Goal: Task Accomplishment & Management: Manage account settings

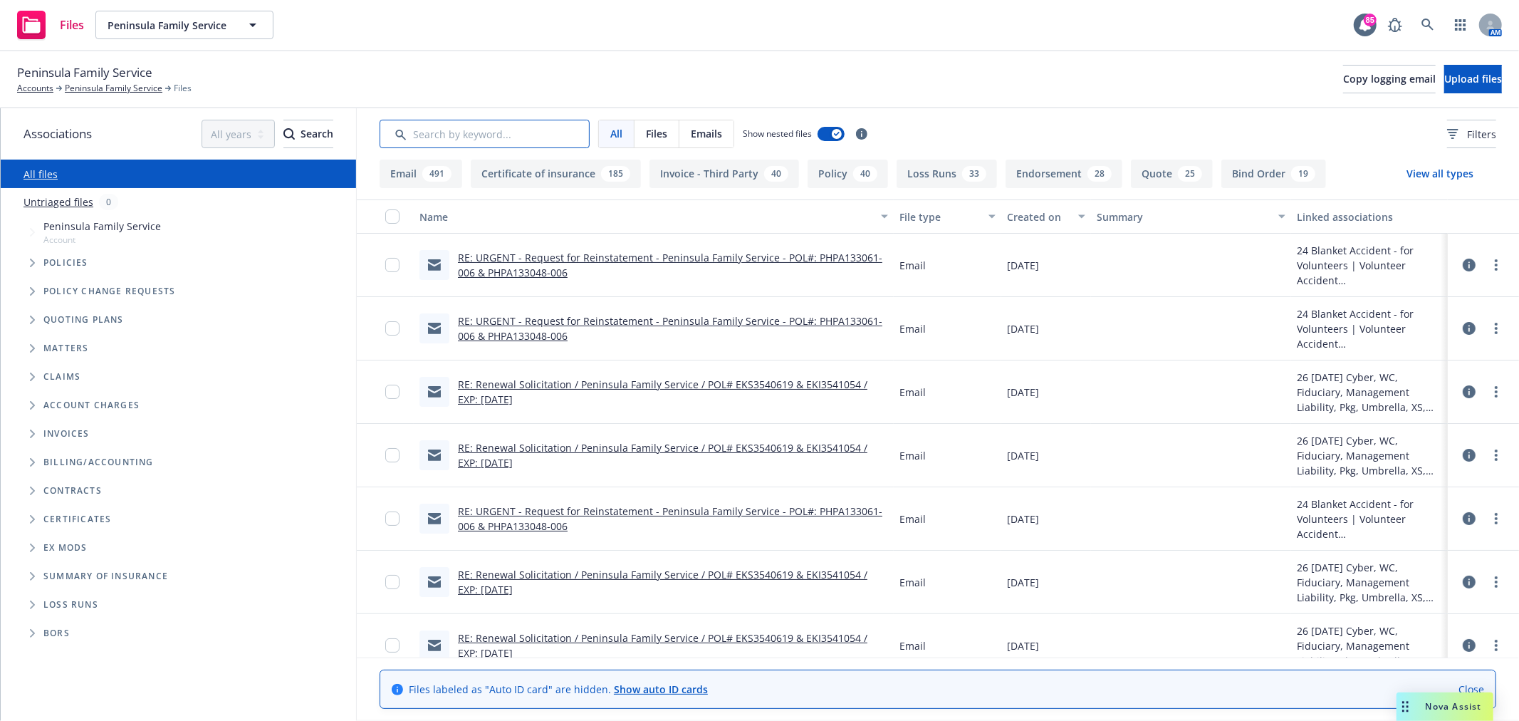
click at [543, 137] on input "Search by keyword..." at bounding box center [485, 134] width 210 height 28
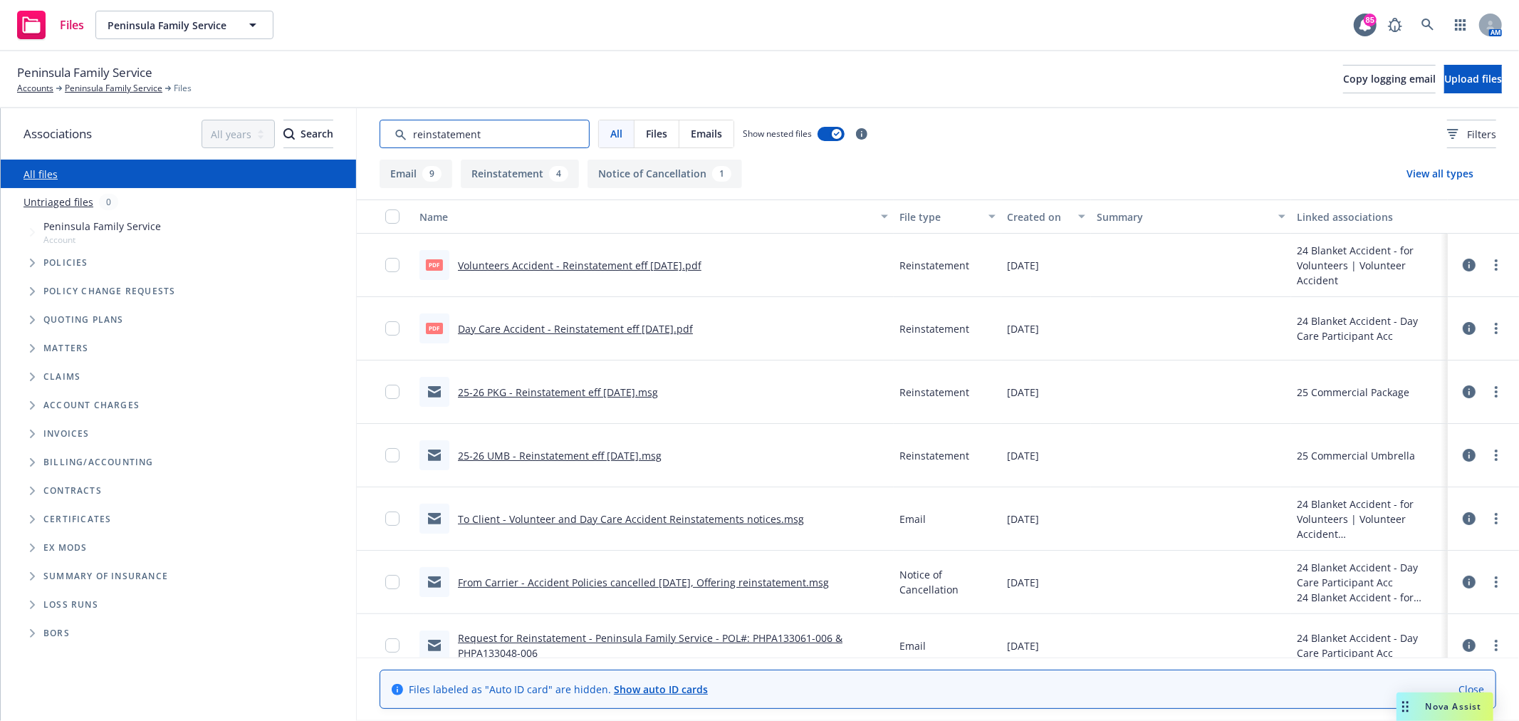
type input "reinstatement"
click at [1021, 216] on div "Created on" at bounding box center [1038, 216] width 63 height 15
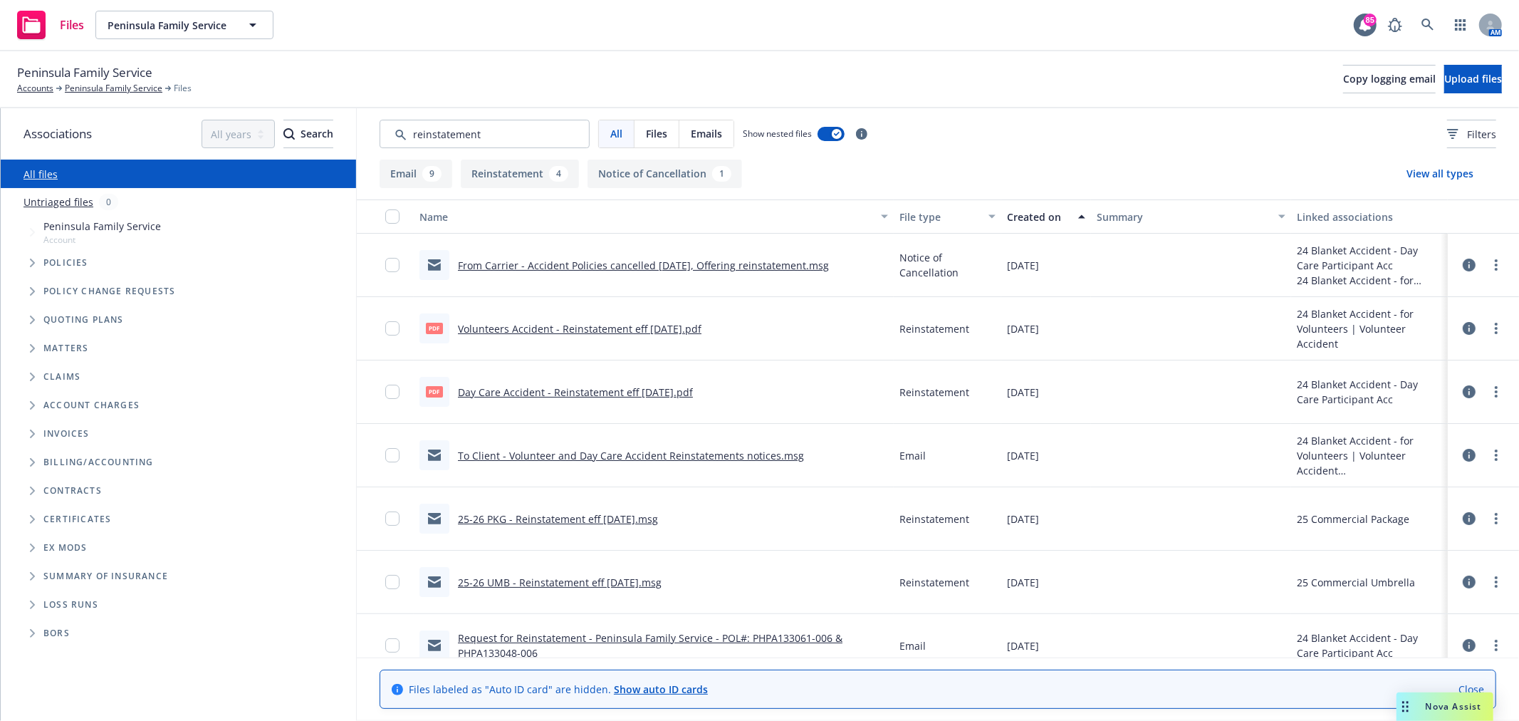
click at [1021, 216] on div "Created on" at bounding box center [1038, 216] width 63 height 15
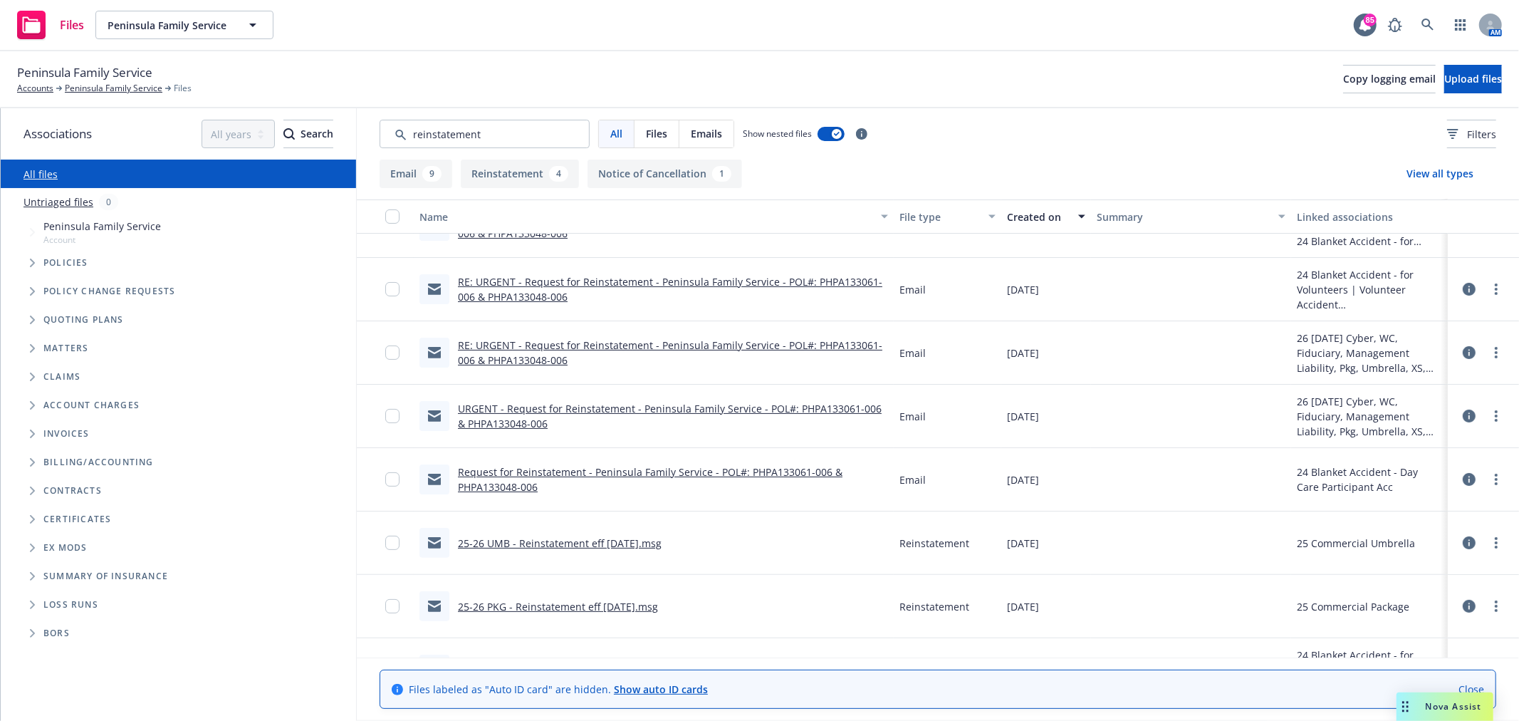
scroll to position [237, 0]
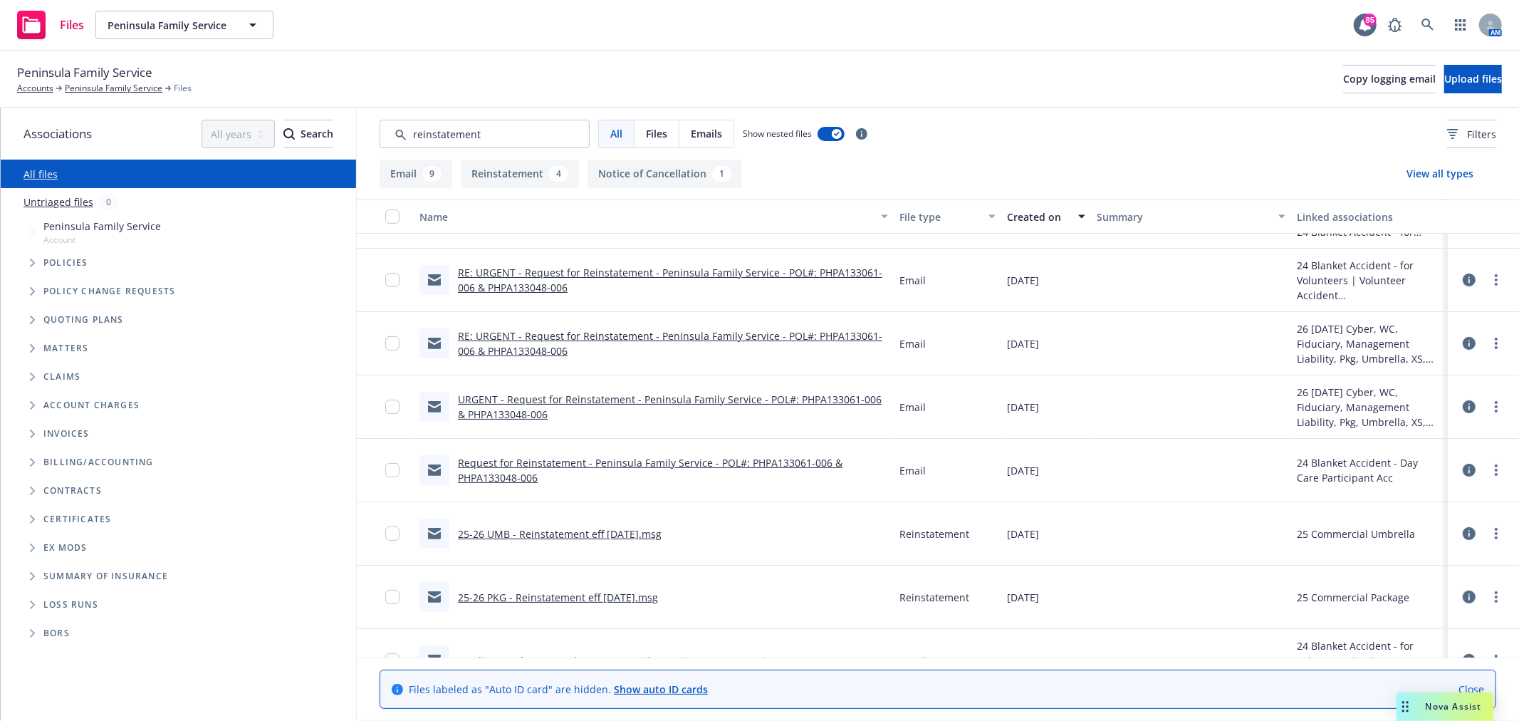
click at [518, 344] on link "RE: URGENT - Request for Reinstatement - Peninsula Family Service - POL#: PHPA1…" at bounding box center [670, 343] width 425 height 28
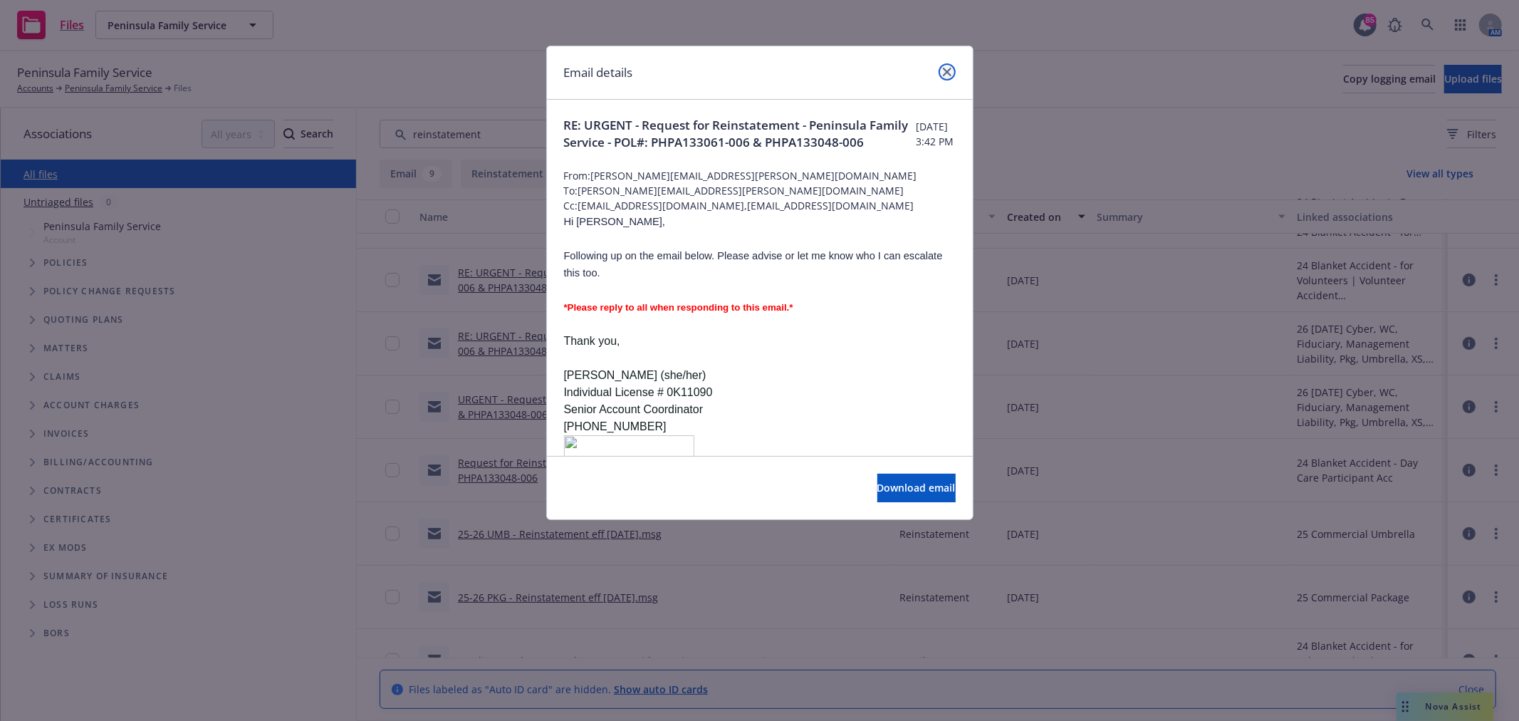
click at [949, 71] on icon "close" at bounding box center [947, 72] width 9 height 9
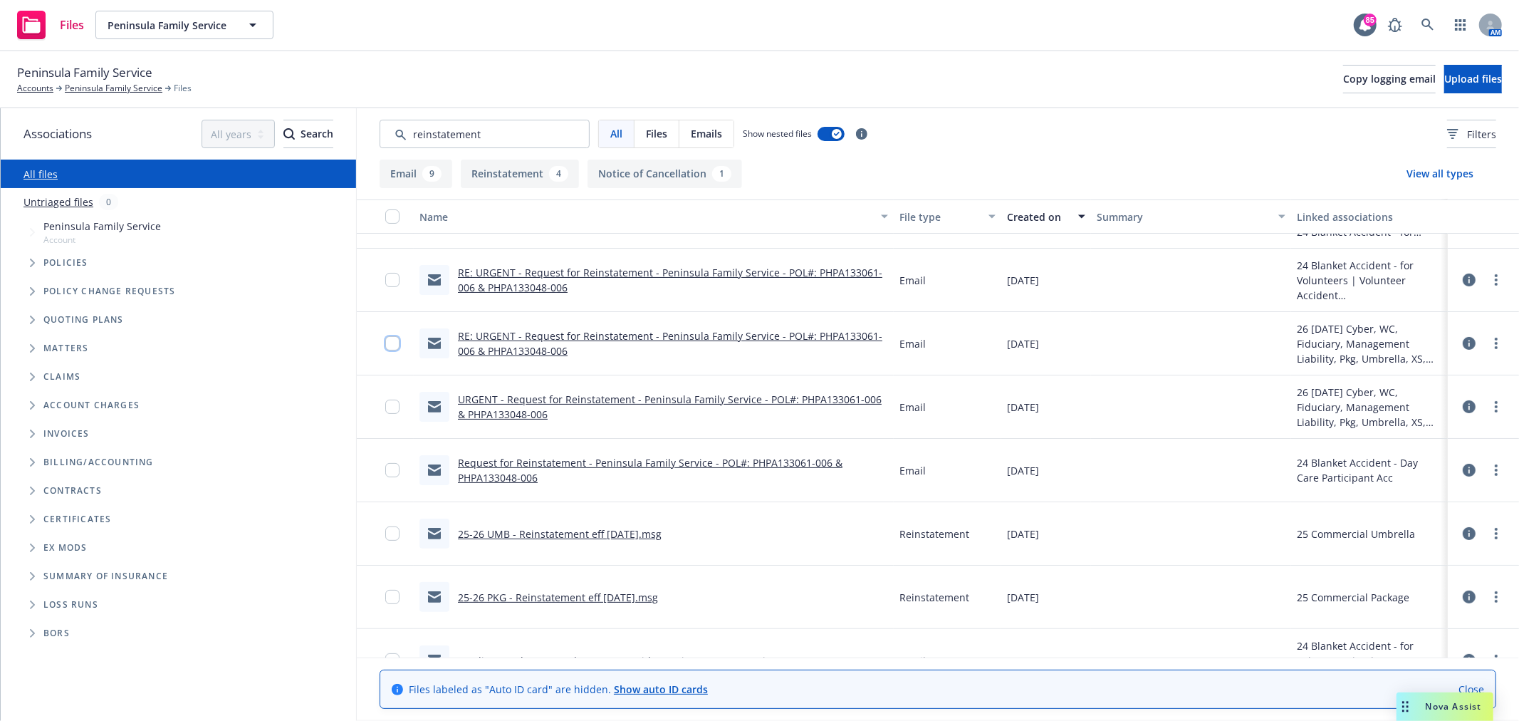
click at [388, 338] on input "checkbox" at bounding box center [392, 343] width 14 height 14
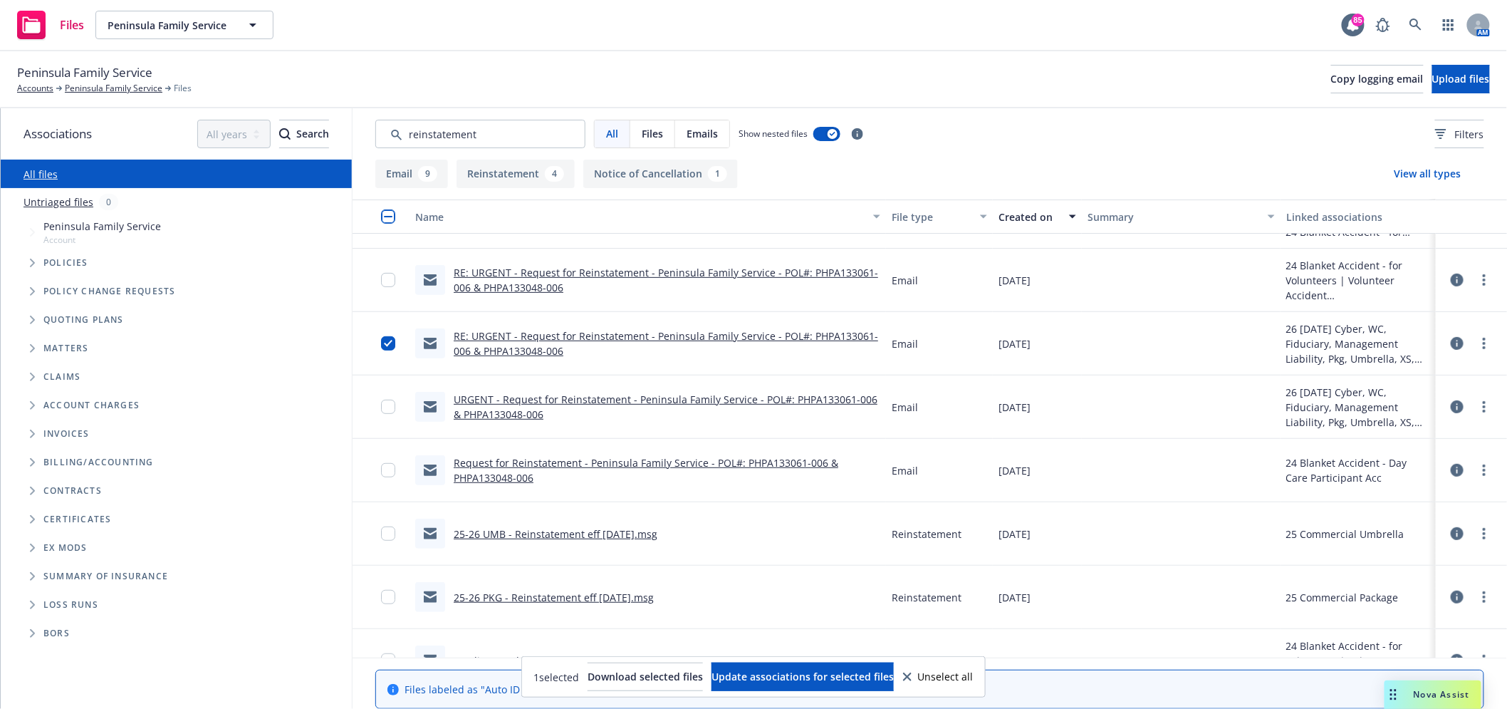
click at [1458, 340] on icon at bounding box center [1457, 343] width 13 height 13
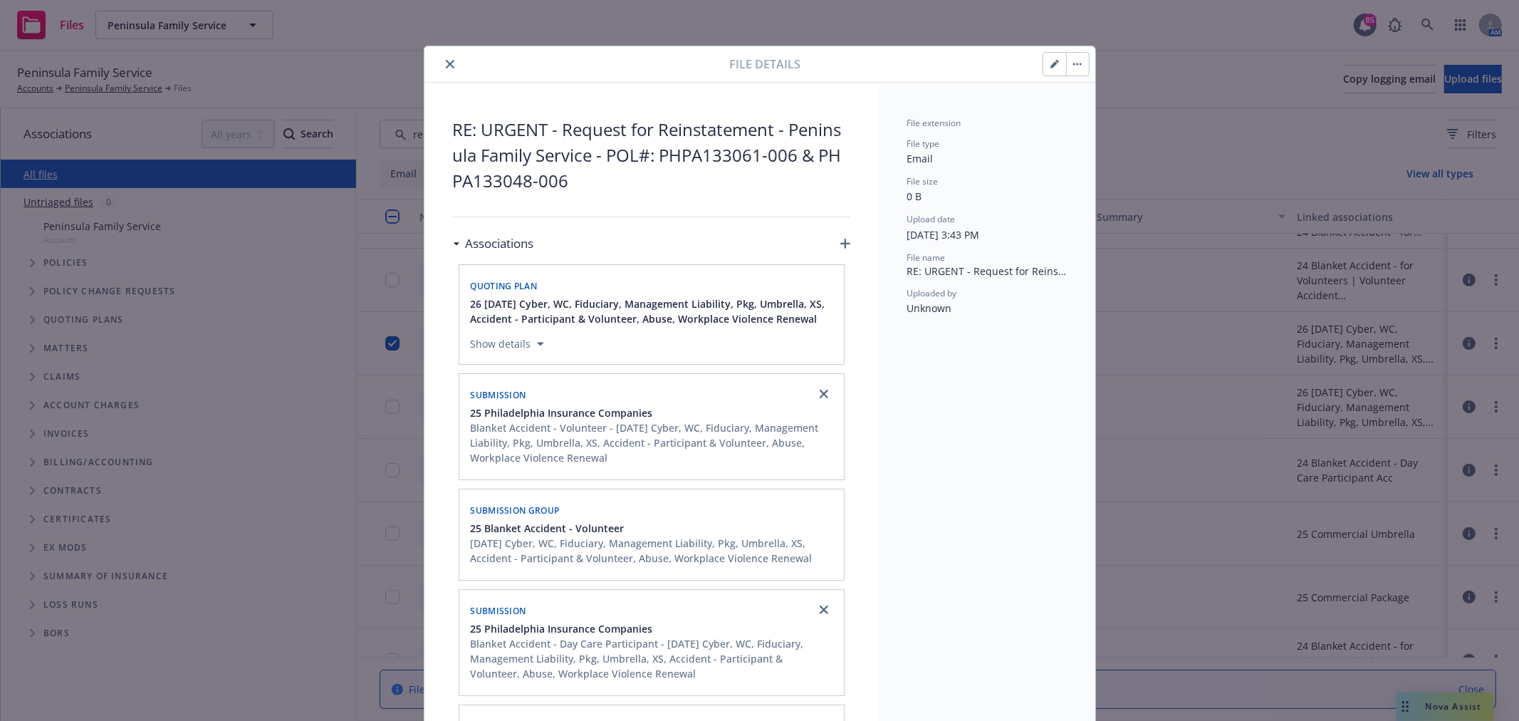
scroll to position [158, 0]
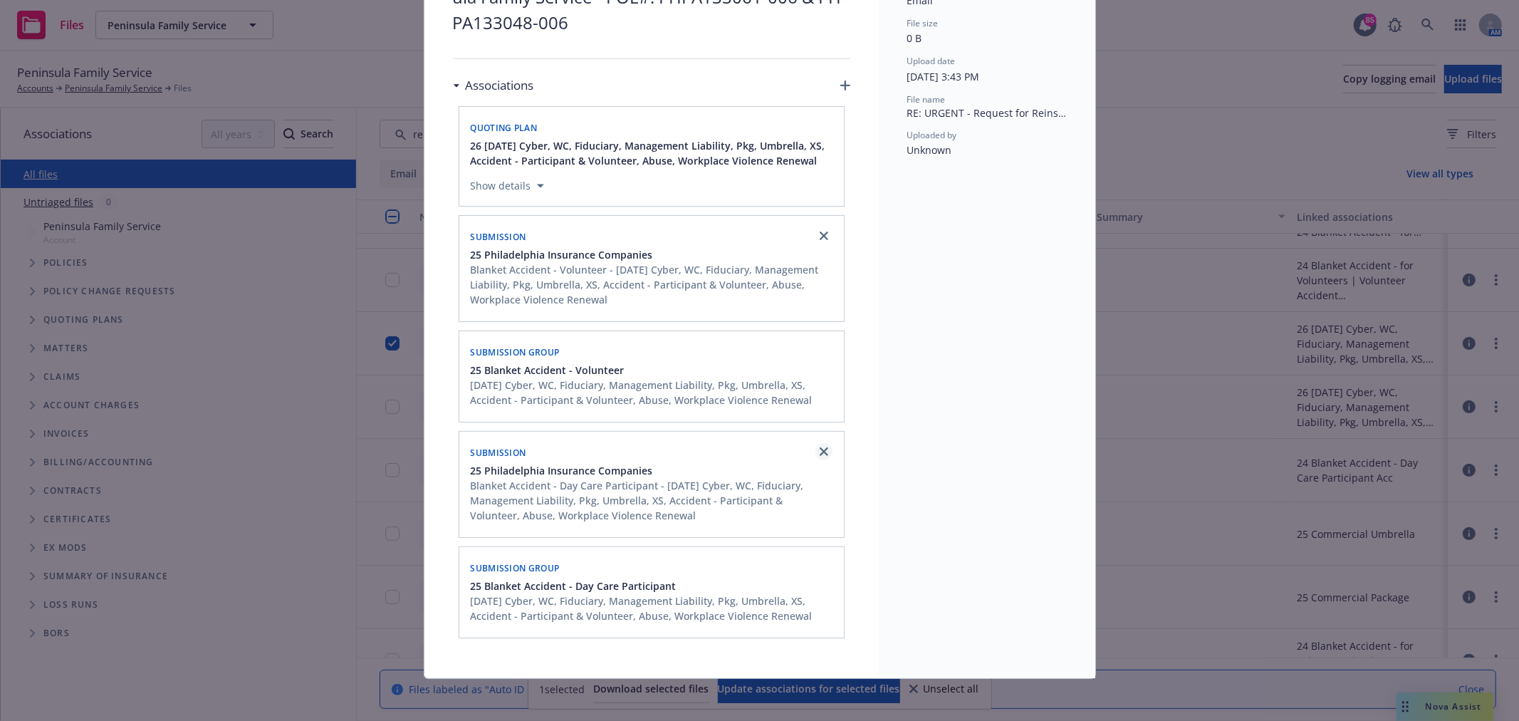
click at [816, 450] on link "close" at bounding box center [824, 451] width 17 height 17
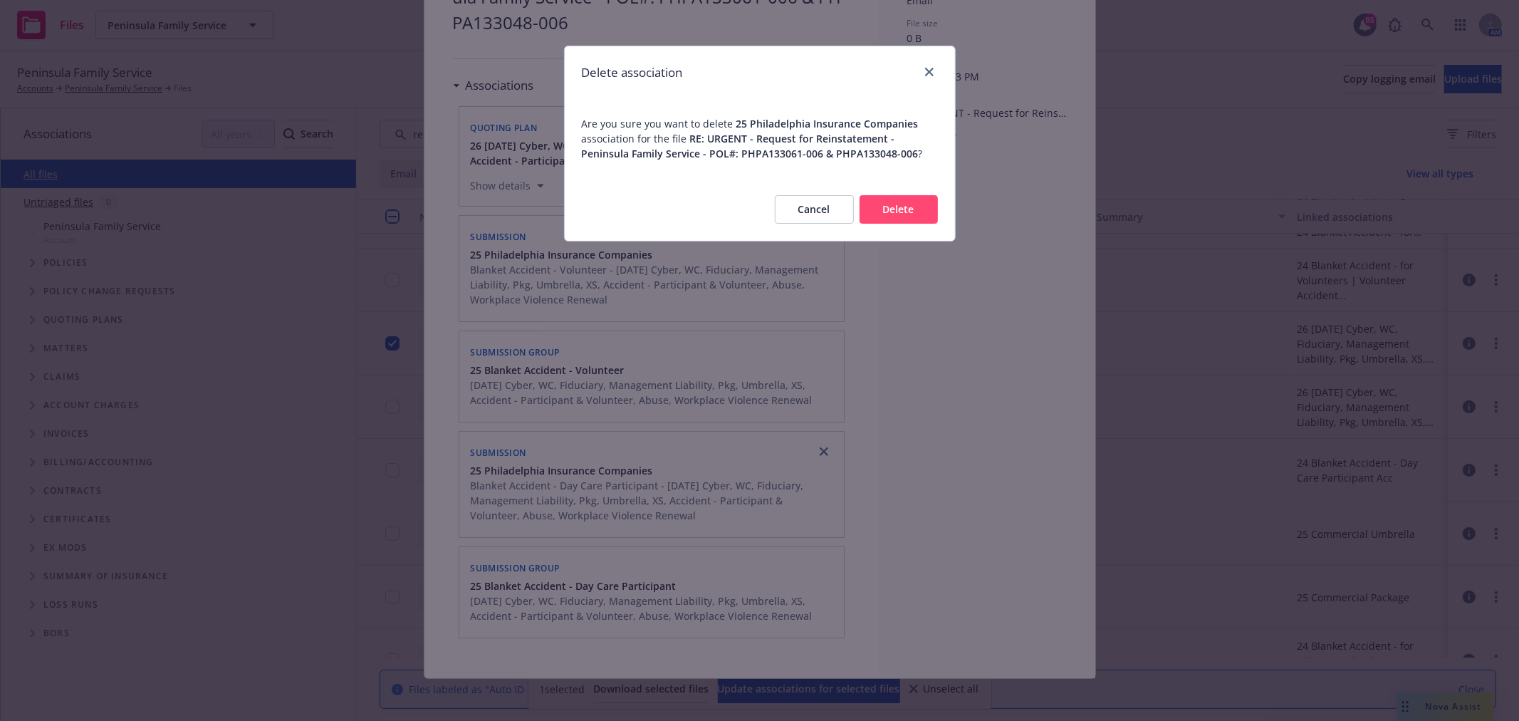
click at [886, 219] on button "Delete" at bounding box center [899, 209] width 78 height 28
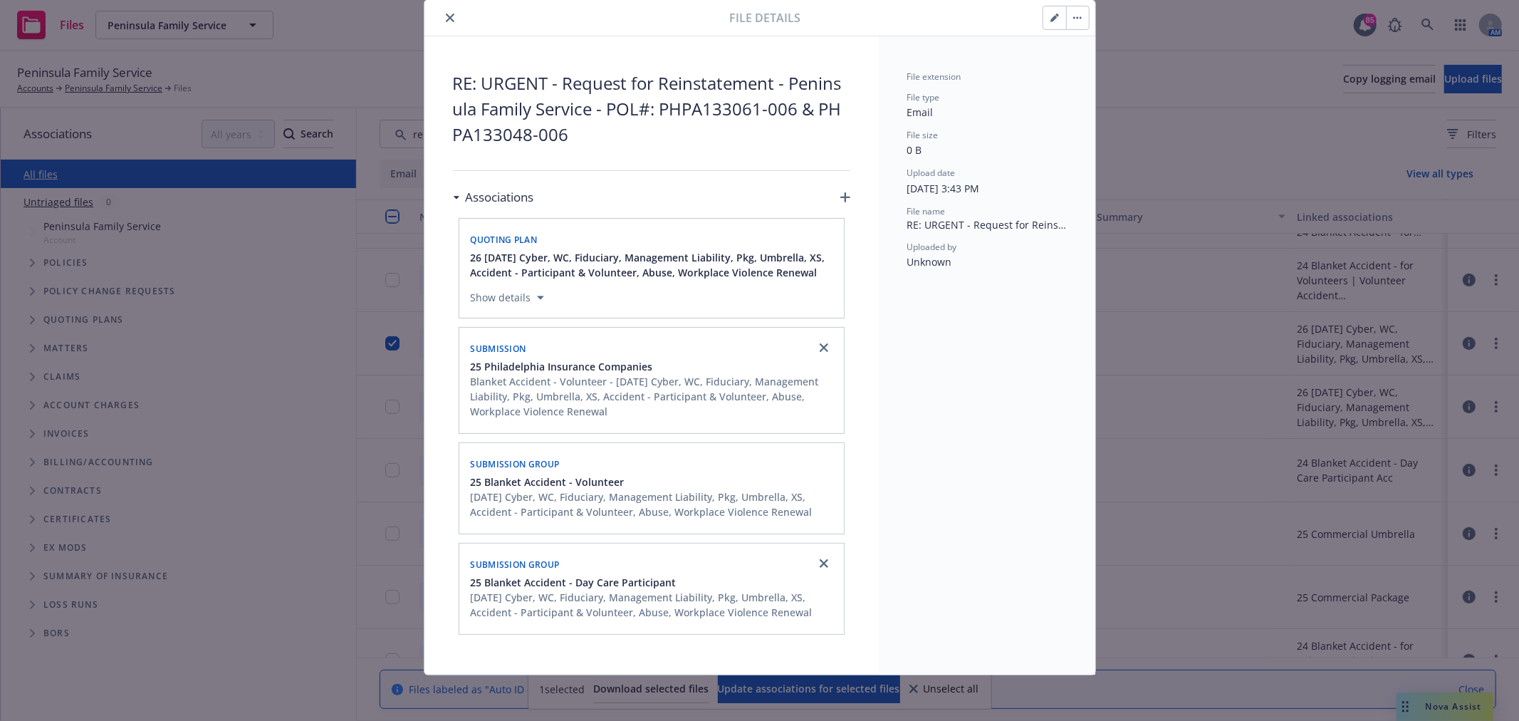
scroll to position [47, 0]
click at [820, 346] on icon "close" at bounding box center [824, 347] width 9 height 9
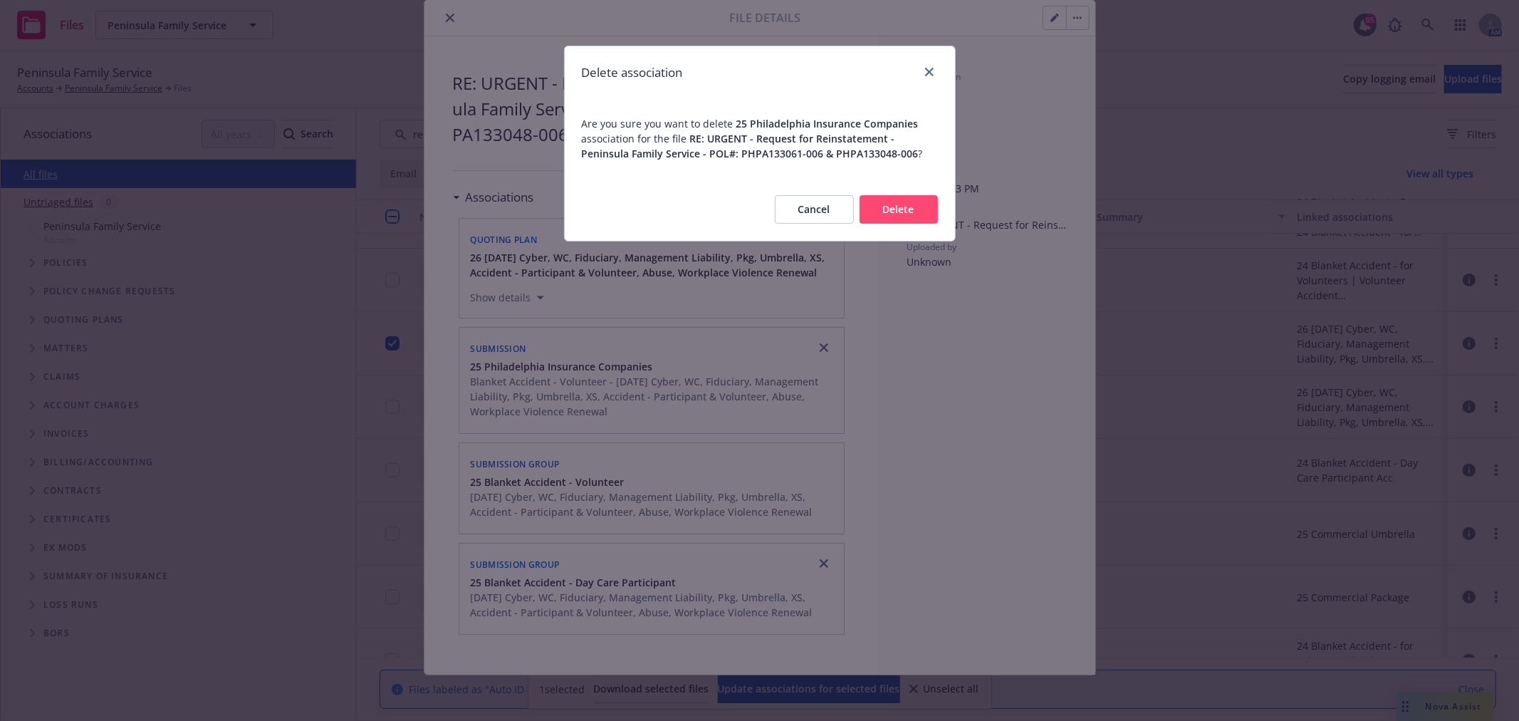
click at [919, 190] on div "Cancel Delete" at bounding box center [760, 209] width 390 height 63
click at [916, 207] on button "Delete" at bounding box center [899, 209] width 78 height 28
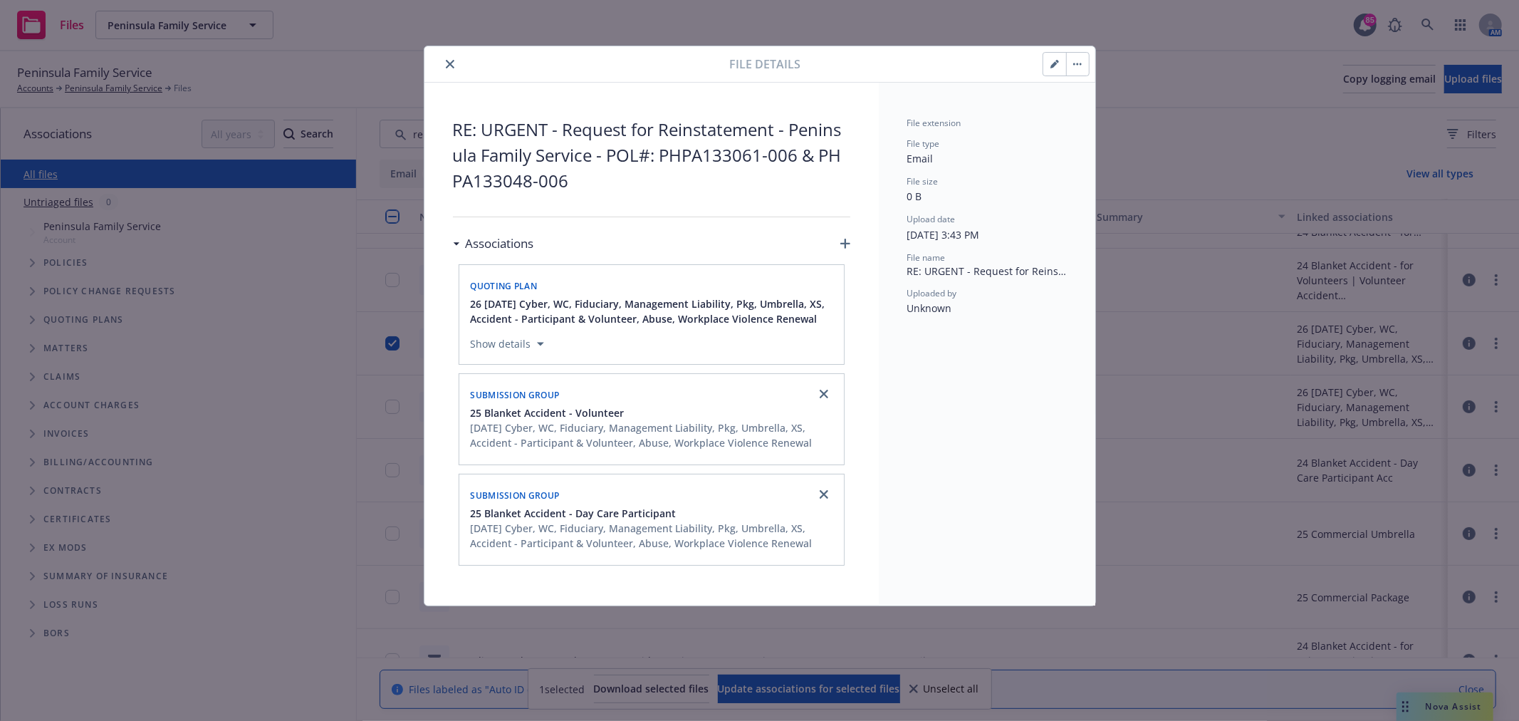
scroll to position [0, 0]
click at [824, 390] on link "close" at bounding box center [824, 393] width 17 height 17
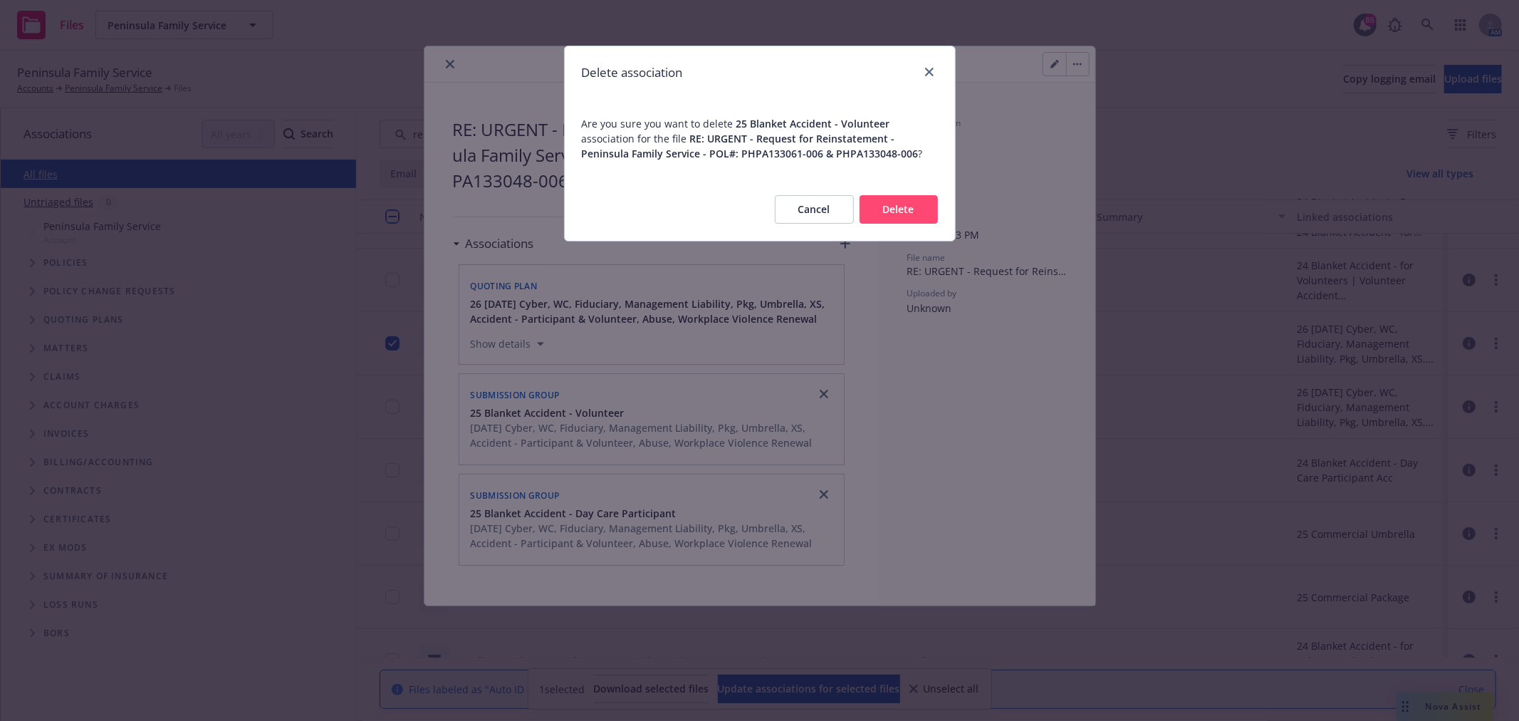
click at [920, 203] on button "Delete" at bounding box center [899, 209] width 78 height 28
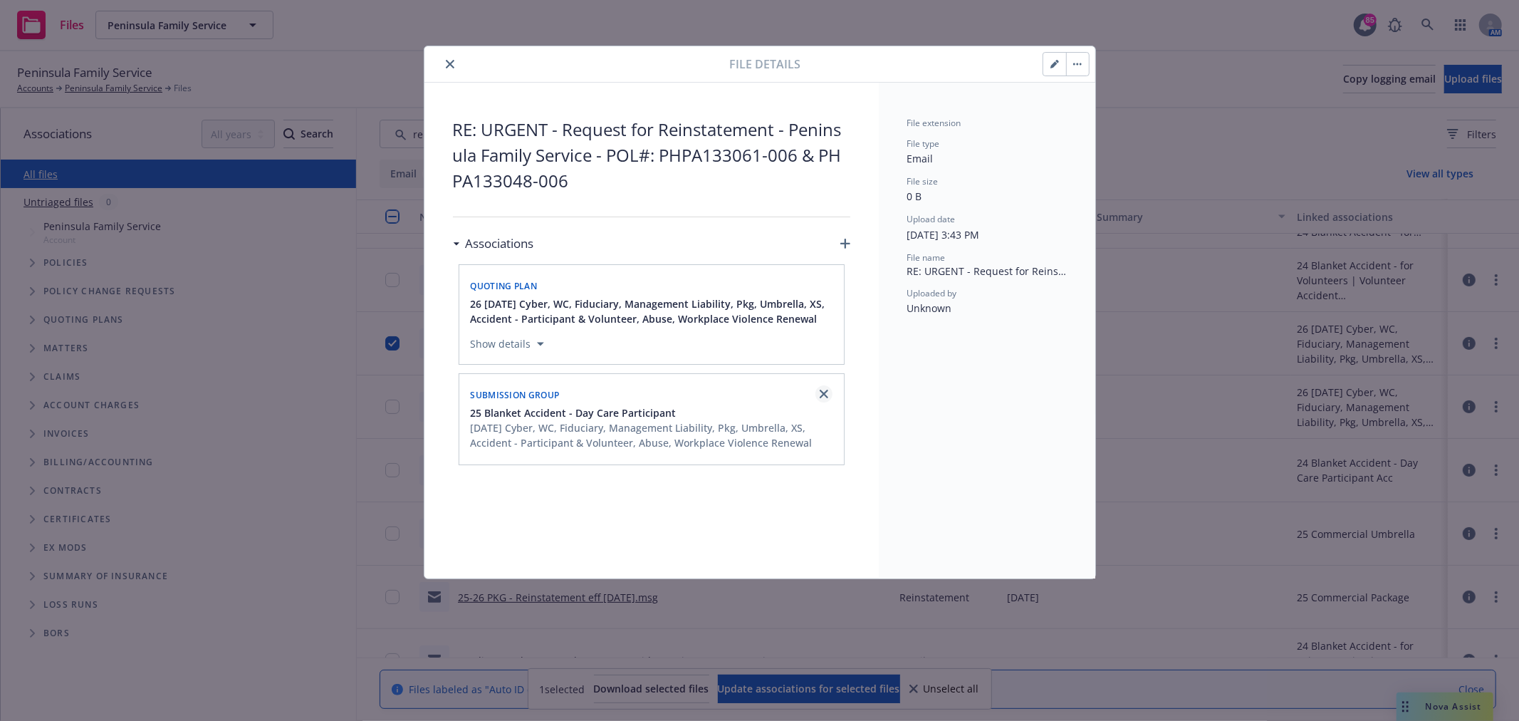
click at [824, 395] on icon "close" at bounding box center [824, 394] width 9 height 9
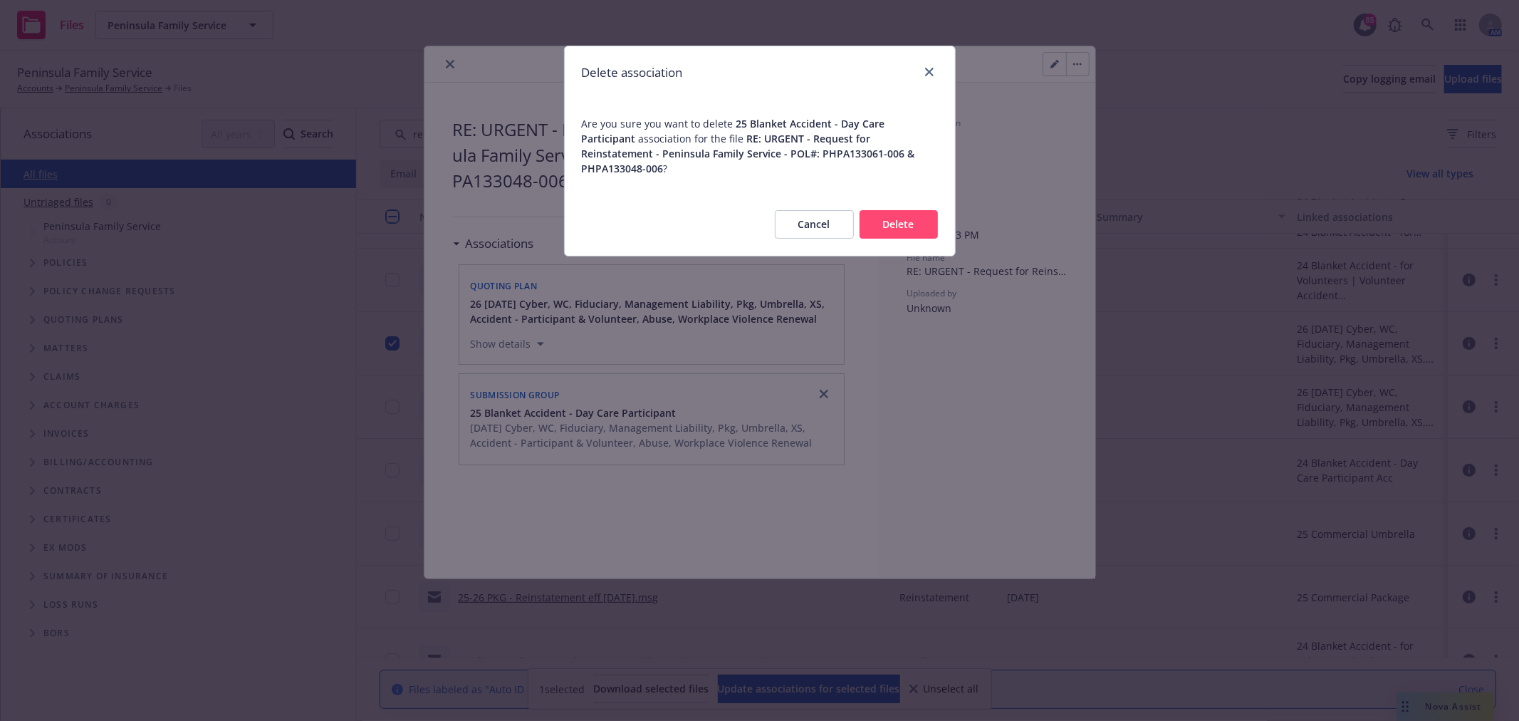
click at [921, 219] on button "Delete" at bounding box center [899, 224] width 78 height 28
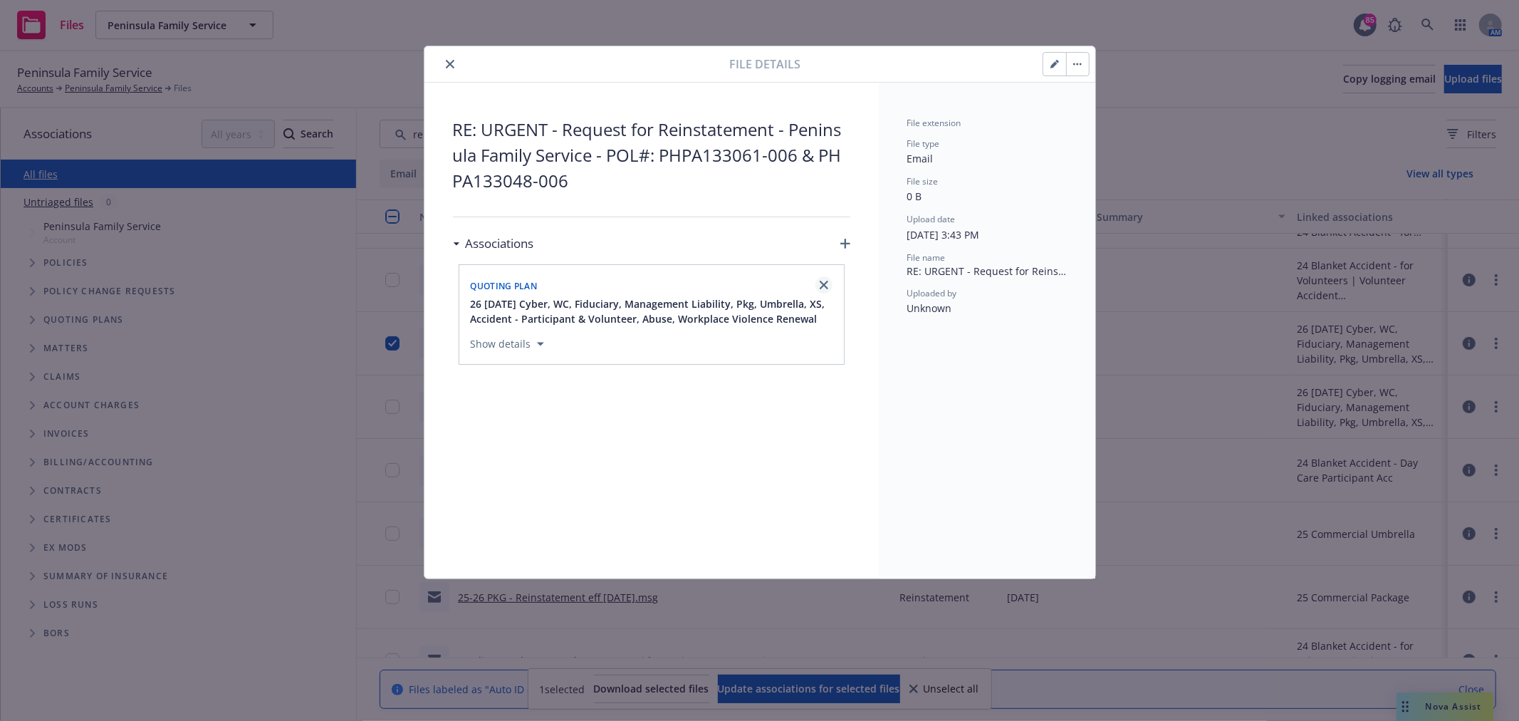
click at [824, 288] on icon "close" at bounding box center [824, 285] width 9 height 9
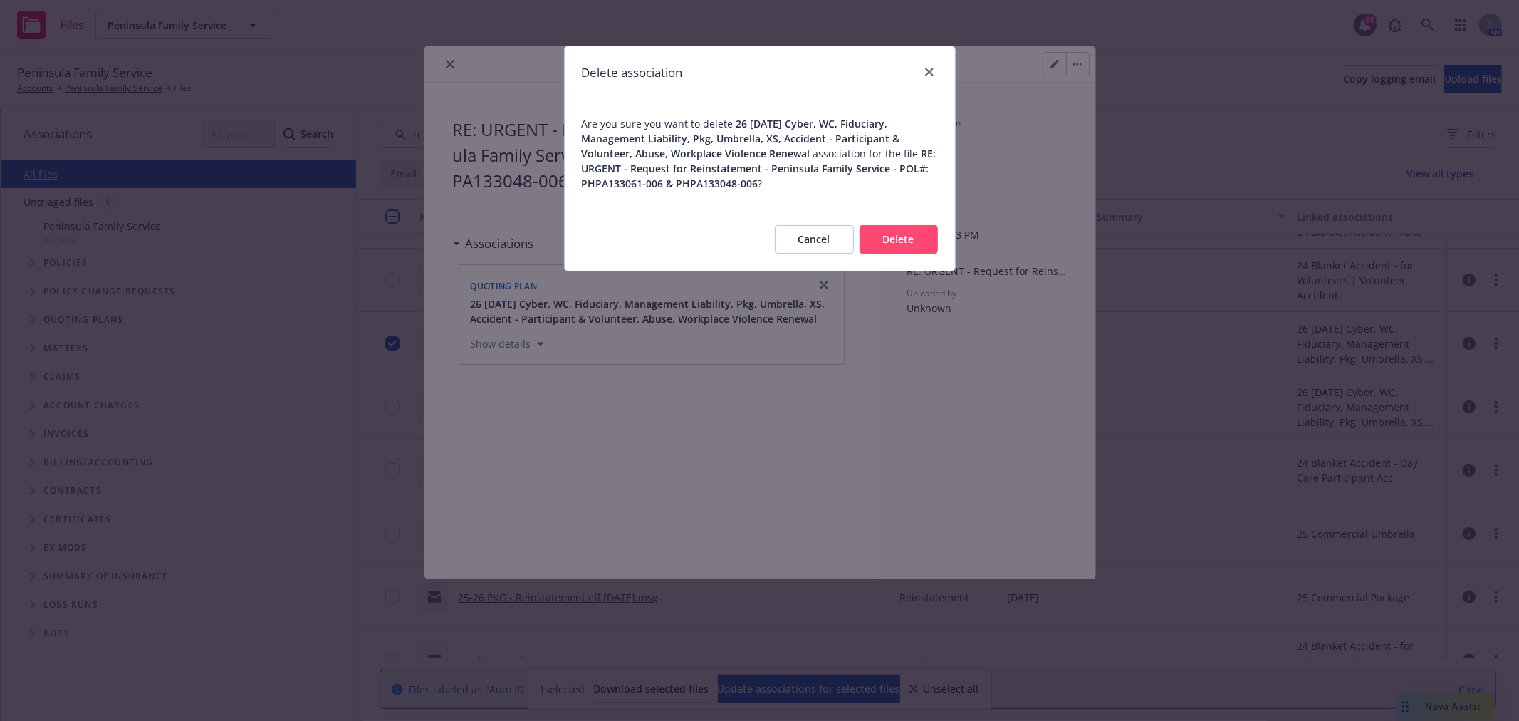
click at [905, 231] on button "Delete" at bounding box center [899, 239] width 78 height 28
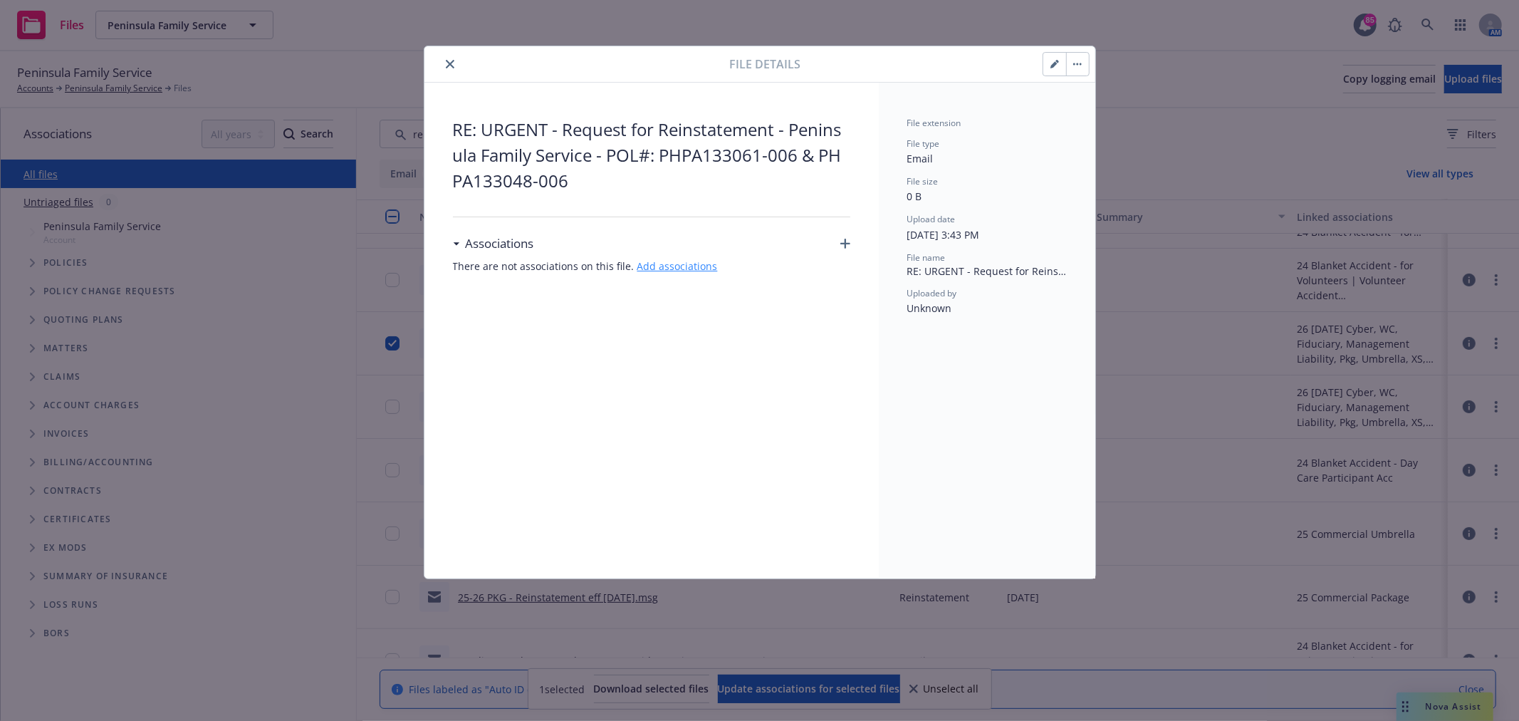
click at [681, 265] on link "Add associations" at bounding box center [677, 266] width 80 height 14
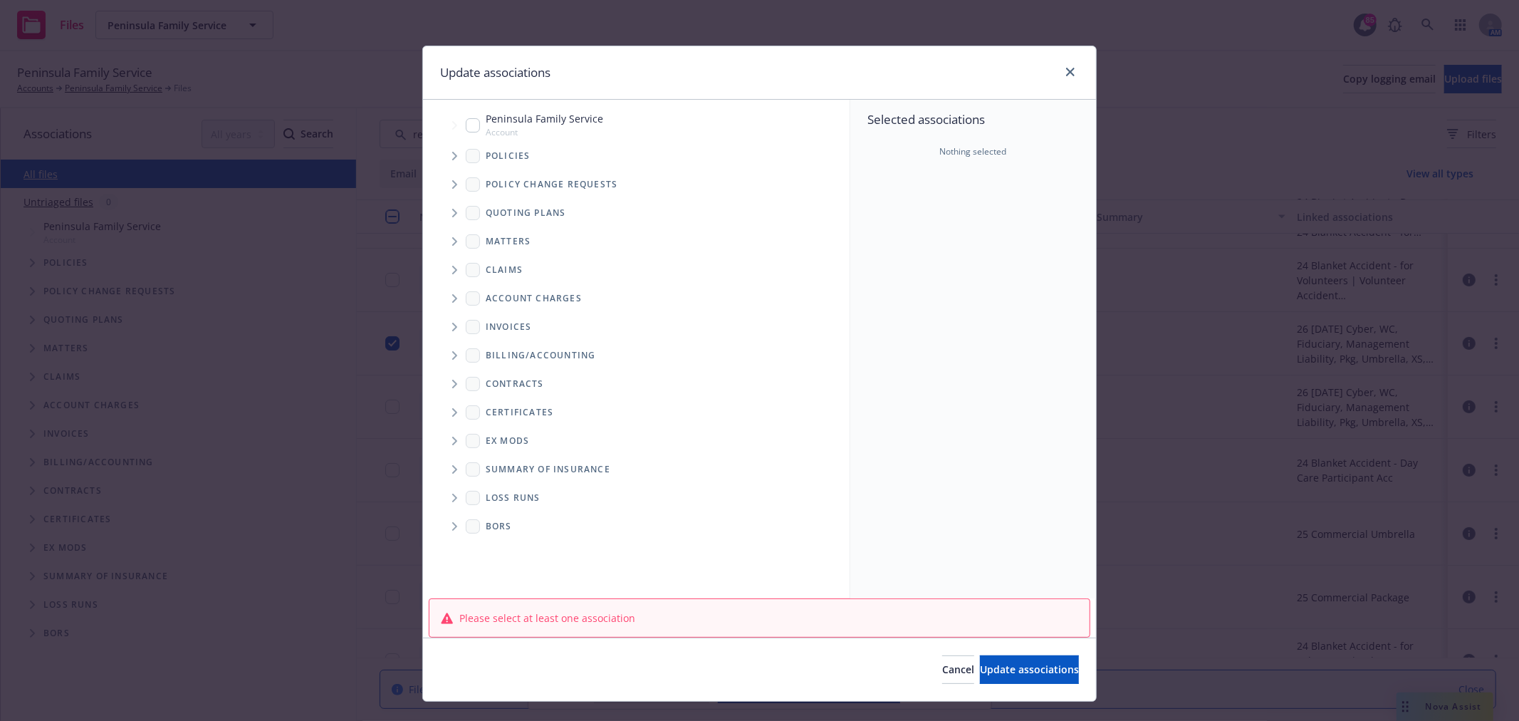
click at [452, 154] on icon "Tree Example" at bounding box center [455, 156] width 6 height 9
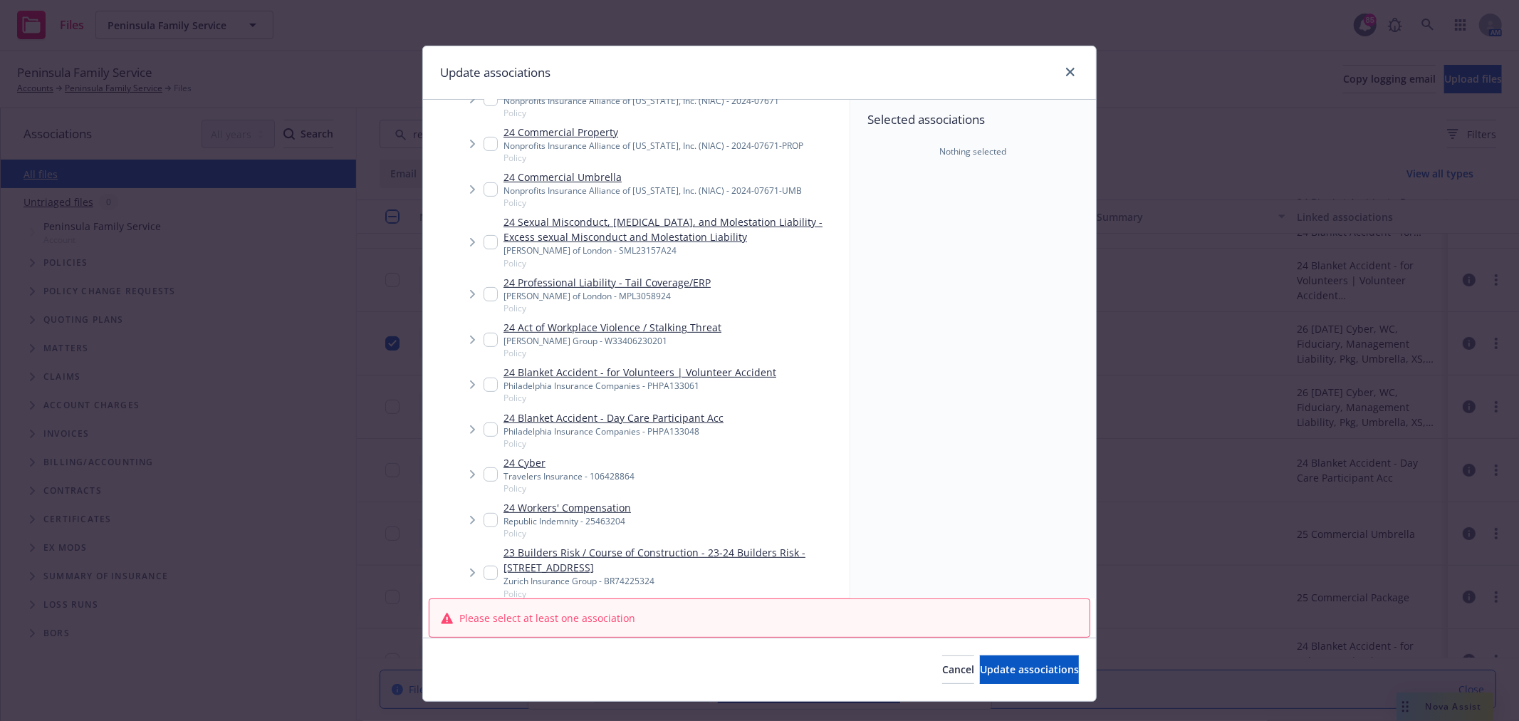
scroll to position [474, 0]
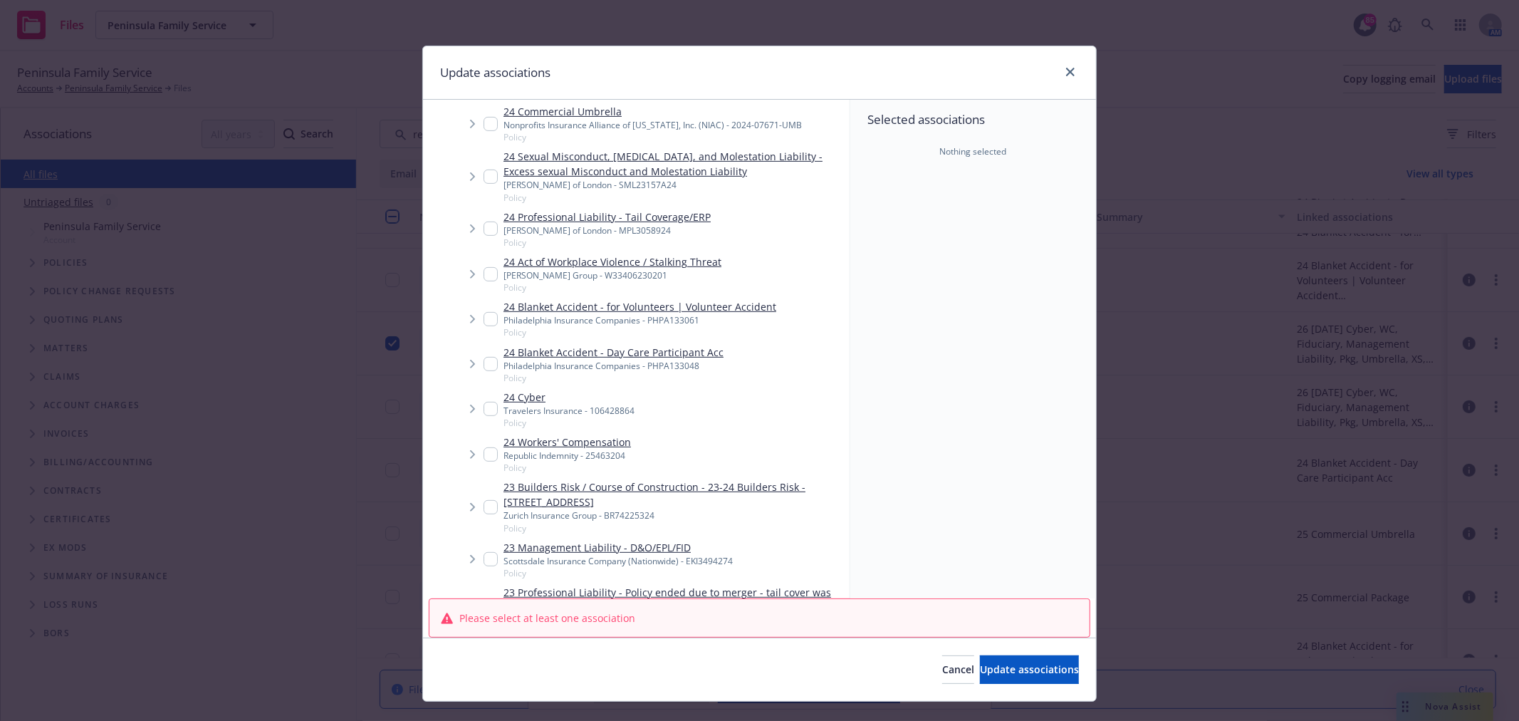
click at [485, 314] on input "Tree Example" at bounding box center [491, 319] width 14 height 14
checkbox input "true"
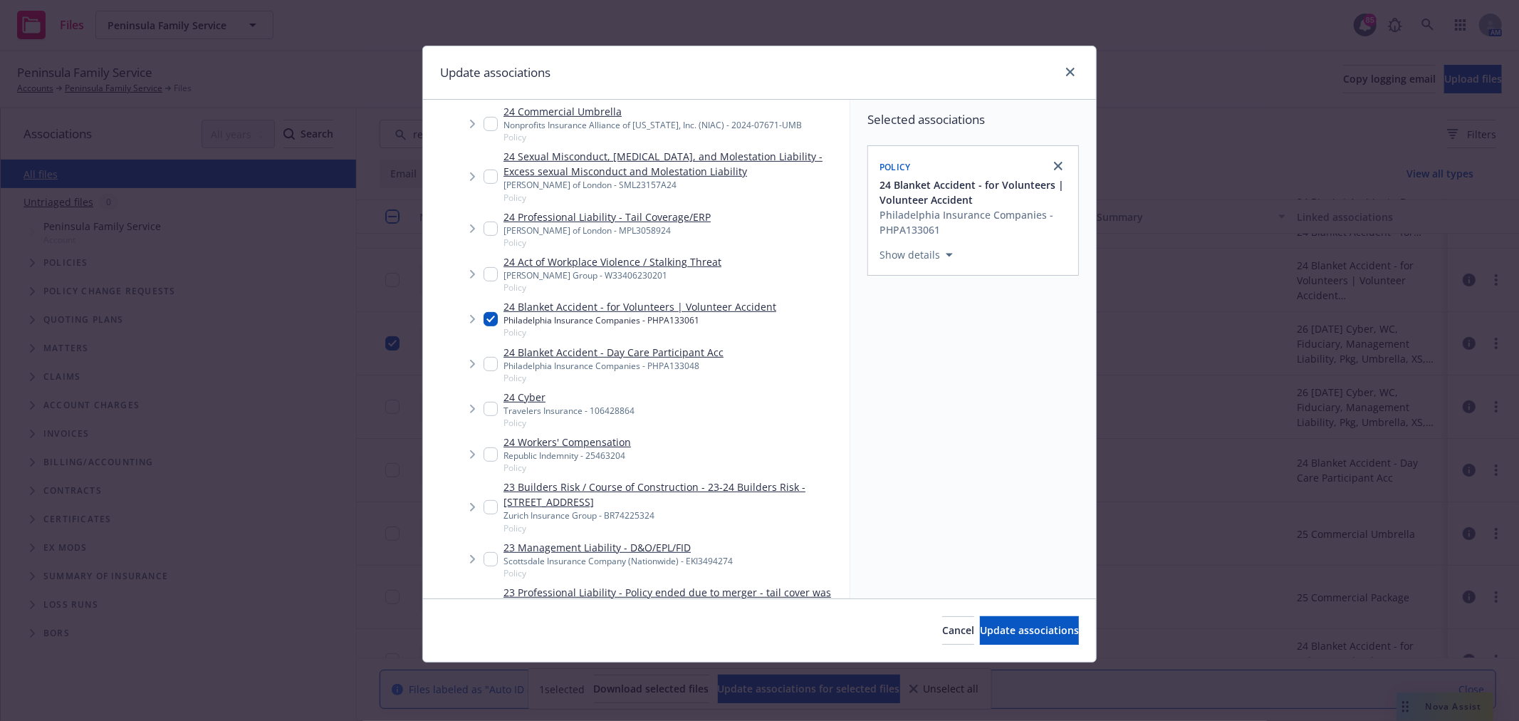
click at [487, 365] on input "Tree Example" at bounding box center [491, 364] width 14 height 14
checkbox input "true"
click at [1049, 641] on button "Update associations" at bounding box center [1029, 630] width 99 height 28
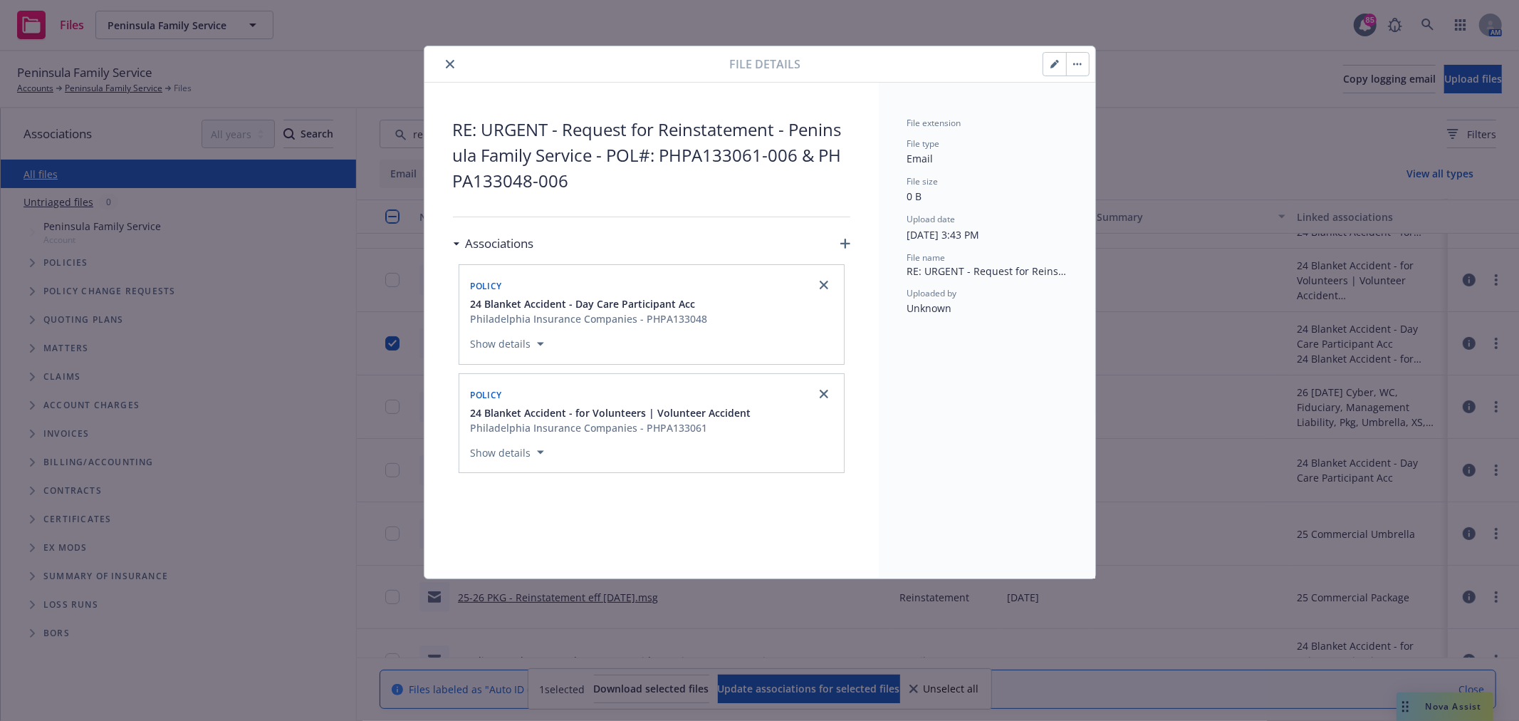
click at [446, 61] on icon "close" at bounding box center [450, 64] width 9 height 9
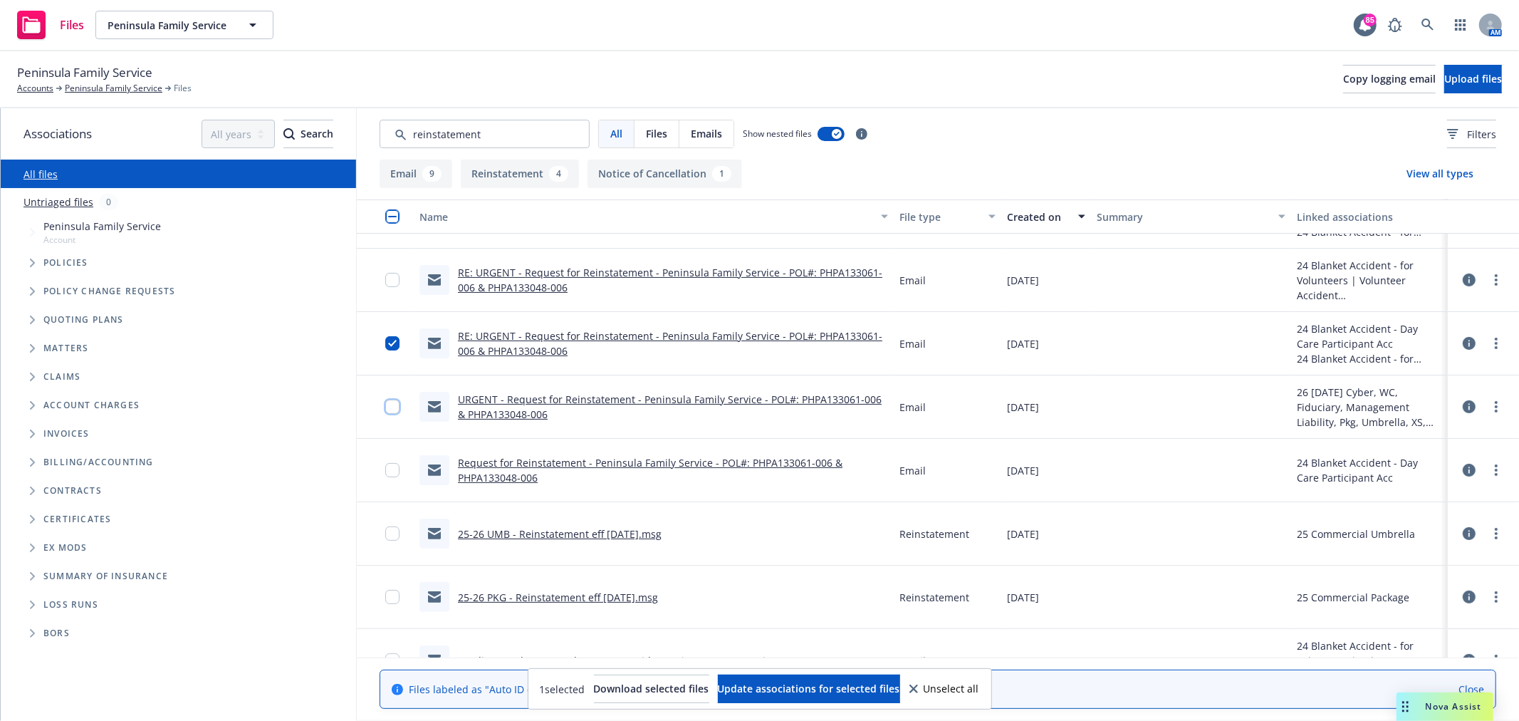
click at [387, 407] on input "checkbox" at bounding box center [392, 407] width 14 height 14
click at [387, 345] on input "checkbox" at bounding box center [392, 343] width 14 height 14
click at [1466, 404] on div at bounding box center [1483, 406] width 43 height 28
click at [1463, 404] on icon at bounding box center [1469, 406] width 13 height 13
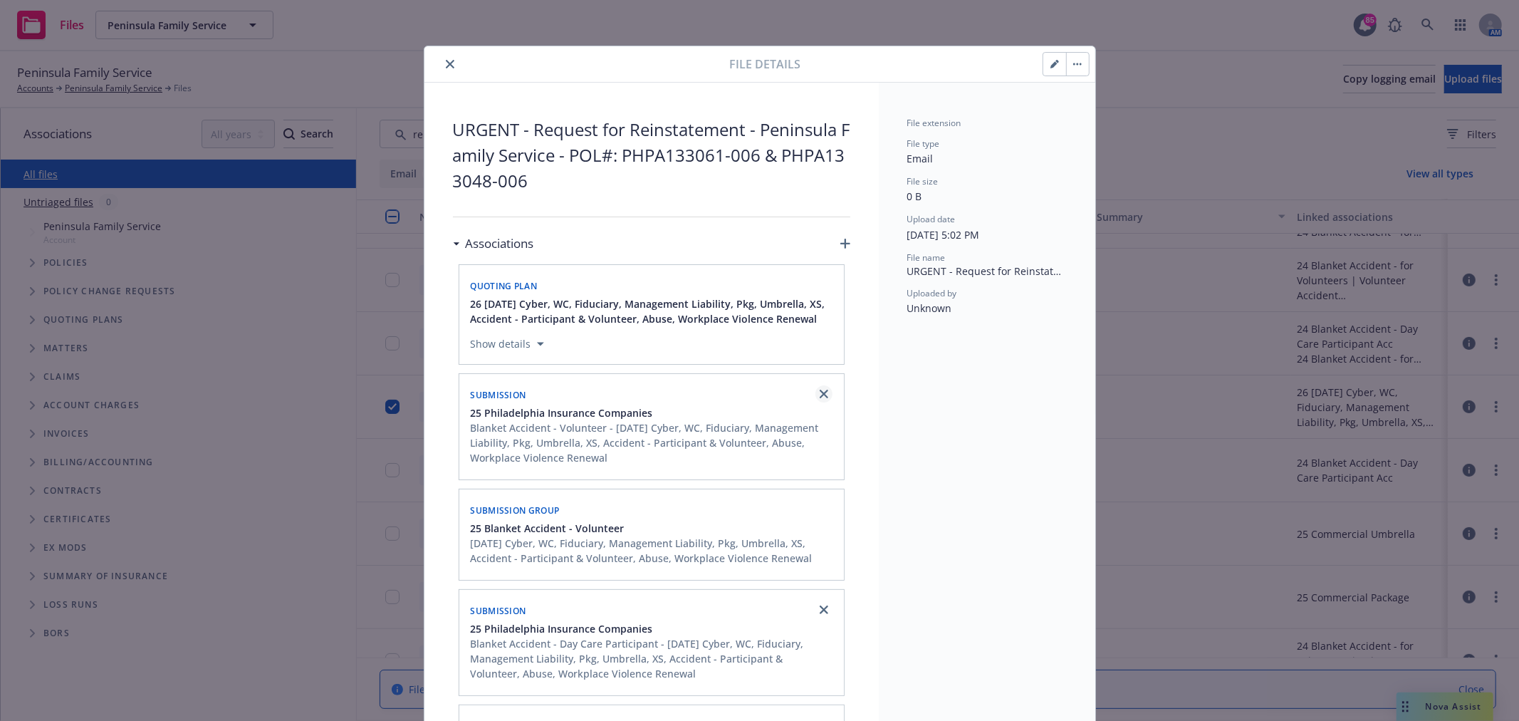
click at [816, 388] on link "close" at bounding box center [824, 393] width 17 height 17
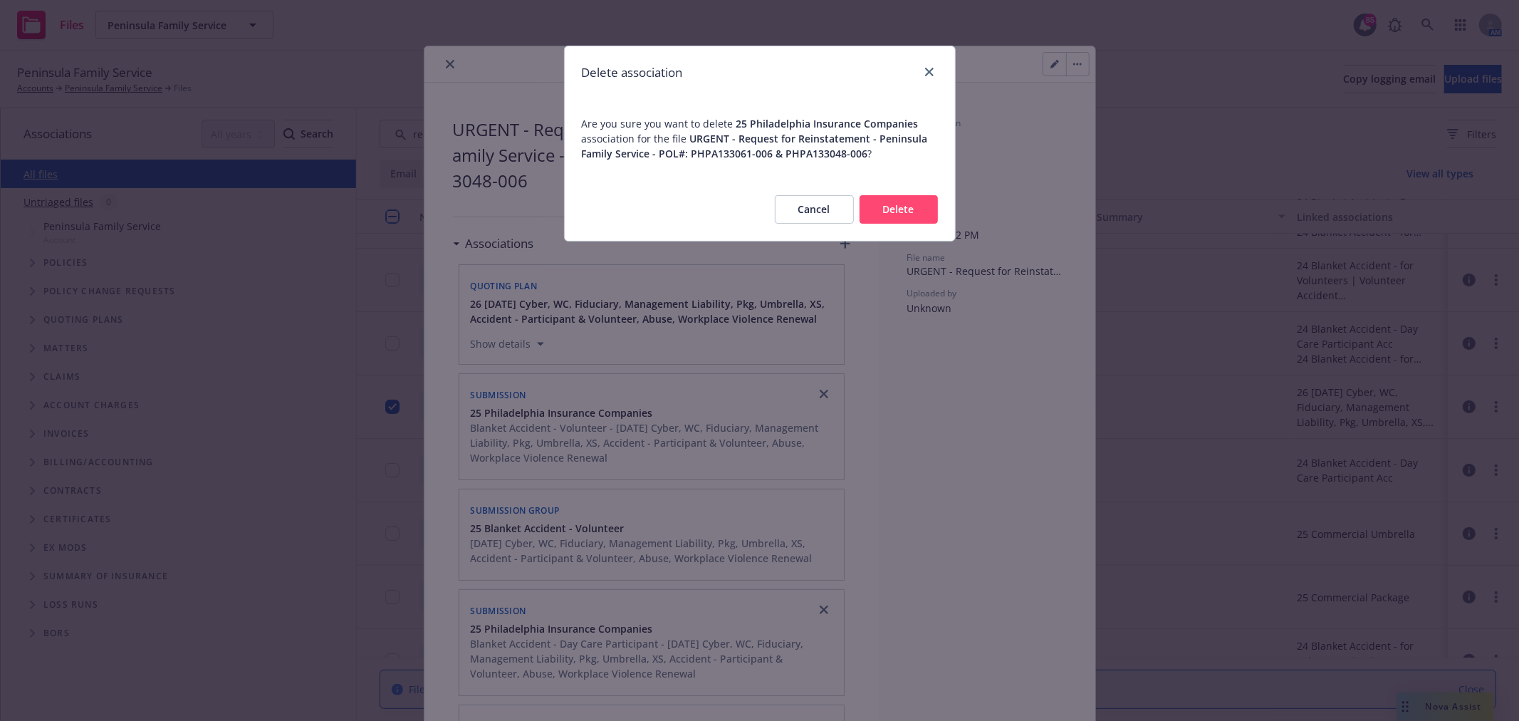
click at [890, 198] on button "Delete" at bounding box center [899, 209] width 78 height 28
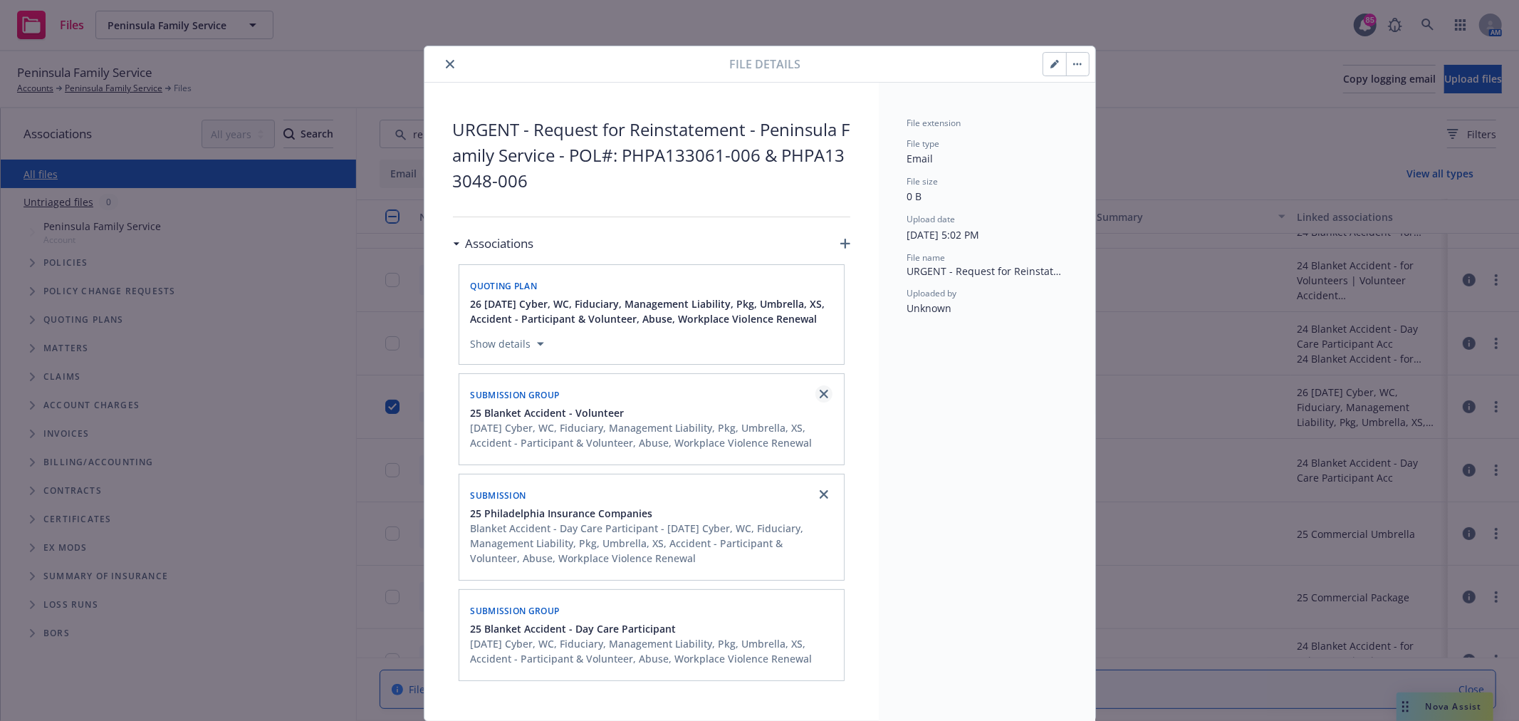
click at [816, 387] on link "close" at bounding box center [824, 393] width 17 height 17
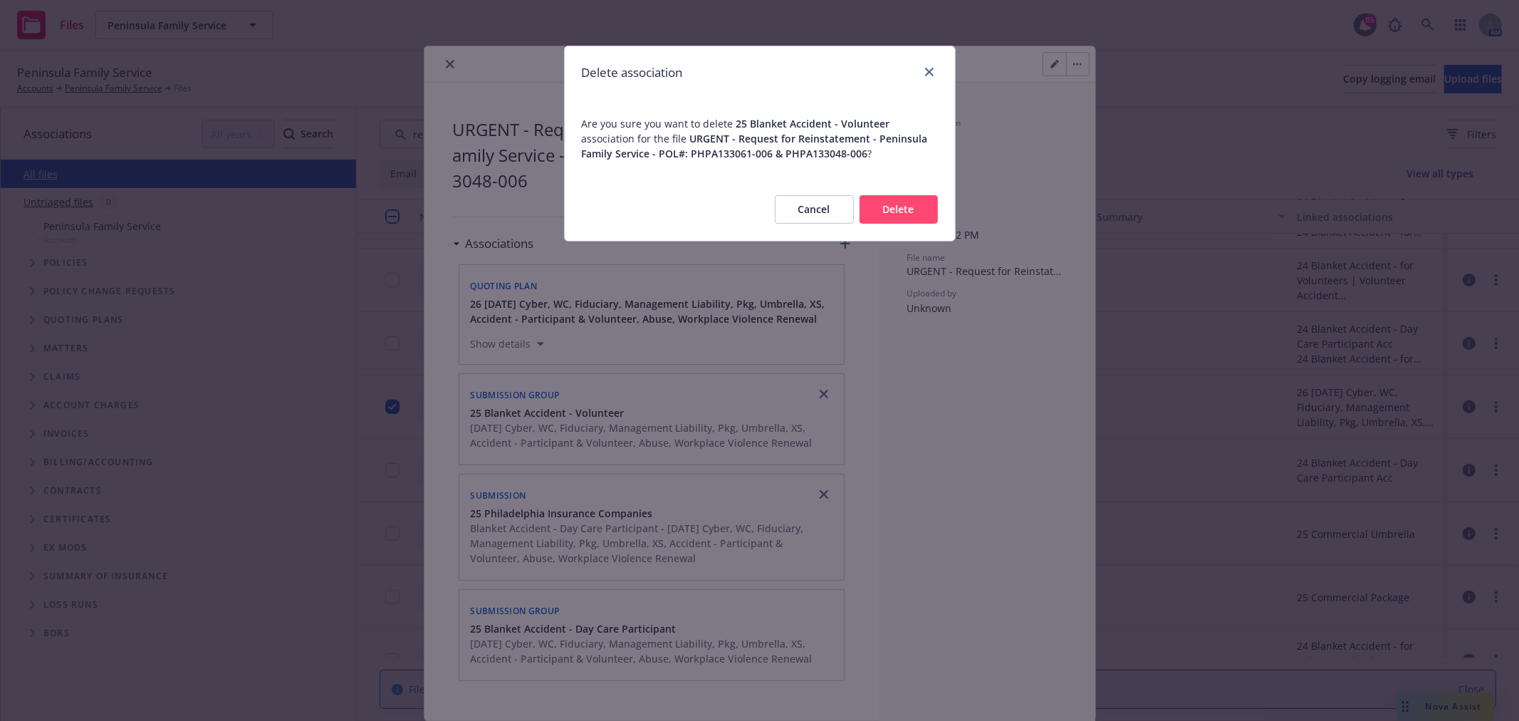
click at [920, 205] on button "Delete" at bounding box center [899, 209] width 78 height 28
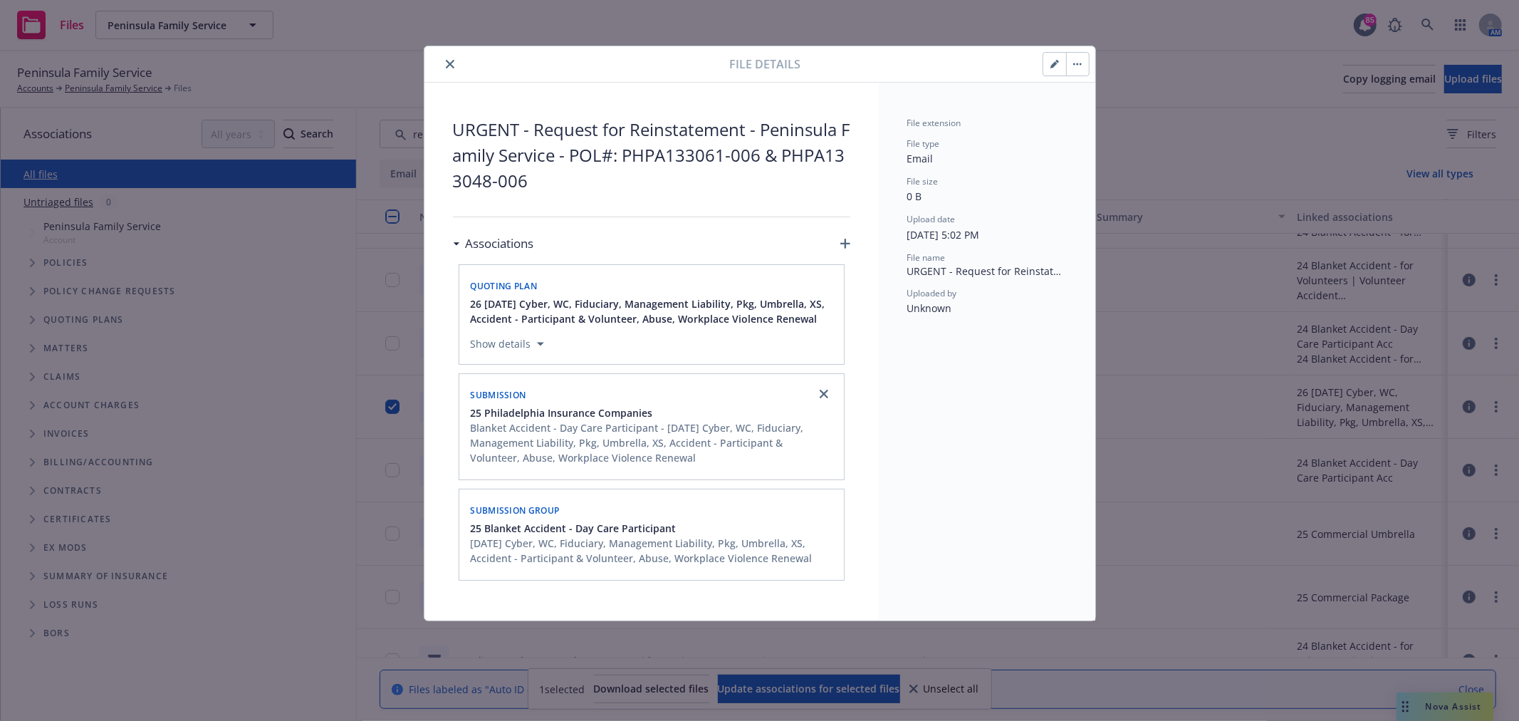
click at [819, 404] on div at bounding box center [824, 393] width 23 height 23
click at [826, 386] on div at bounding box center [824, 393] width 17 height 17
click at [818, 399] on link "close" at bounding box center [824, 393] width 17 height 17
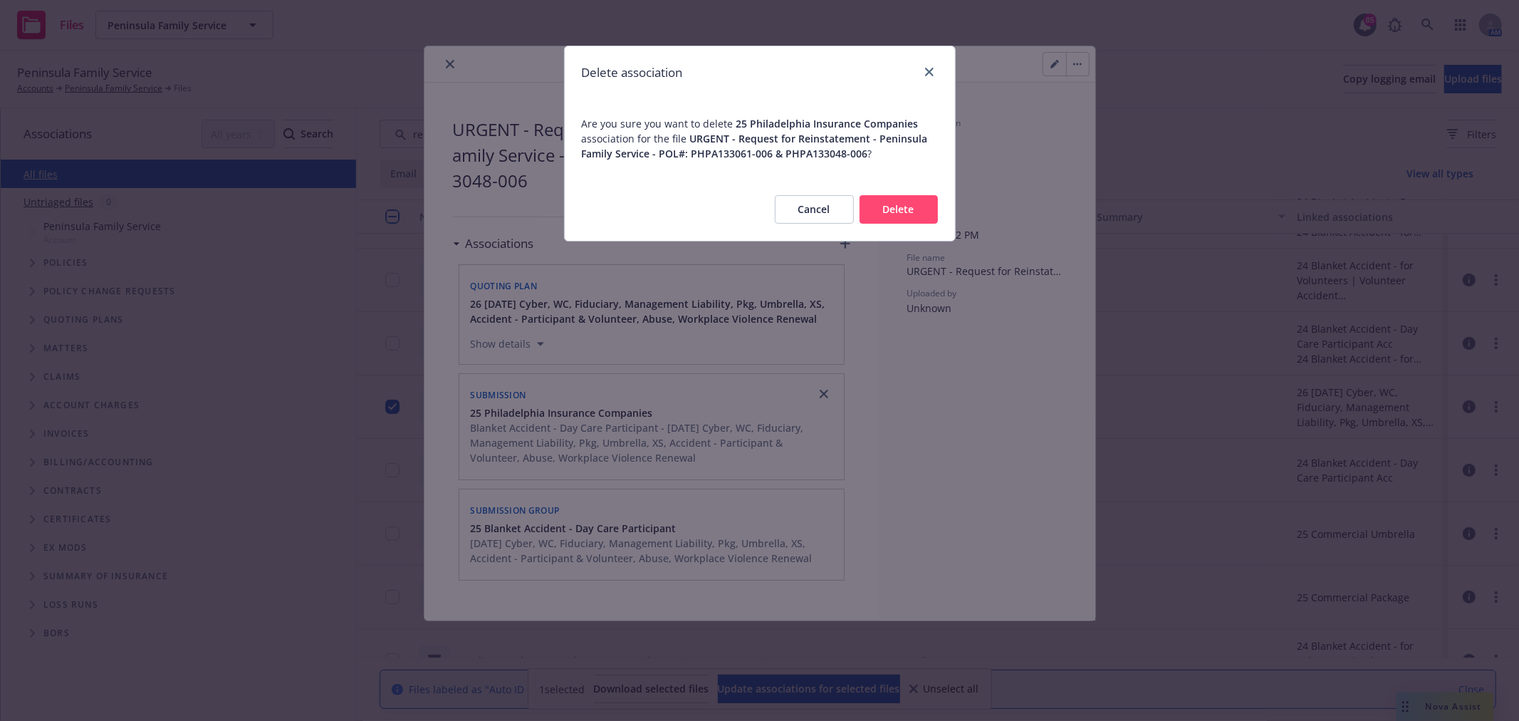
click at [901, 226] on div "Cancel Delete" at bounding box center [760, 209] width 390 height 63
click at [909, 209] on button "Delete" at bounding box center [899, 209] width 78 height 28
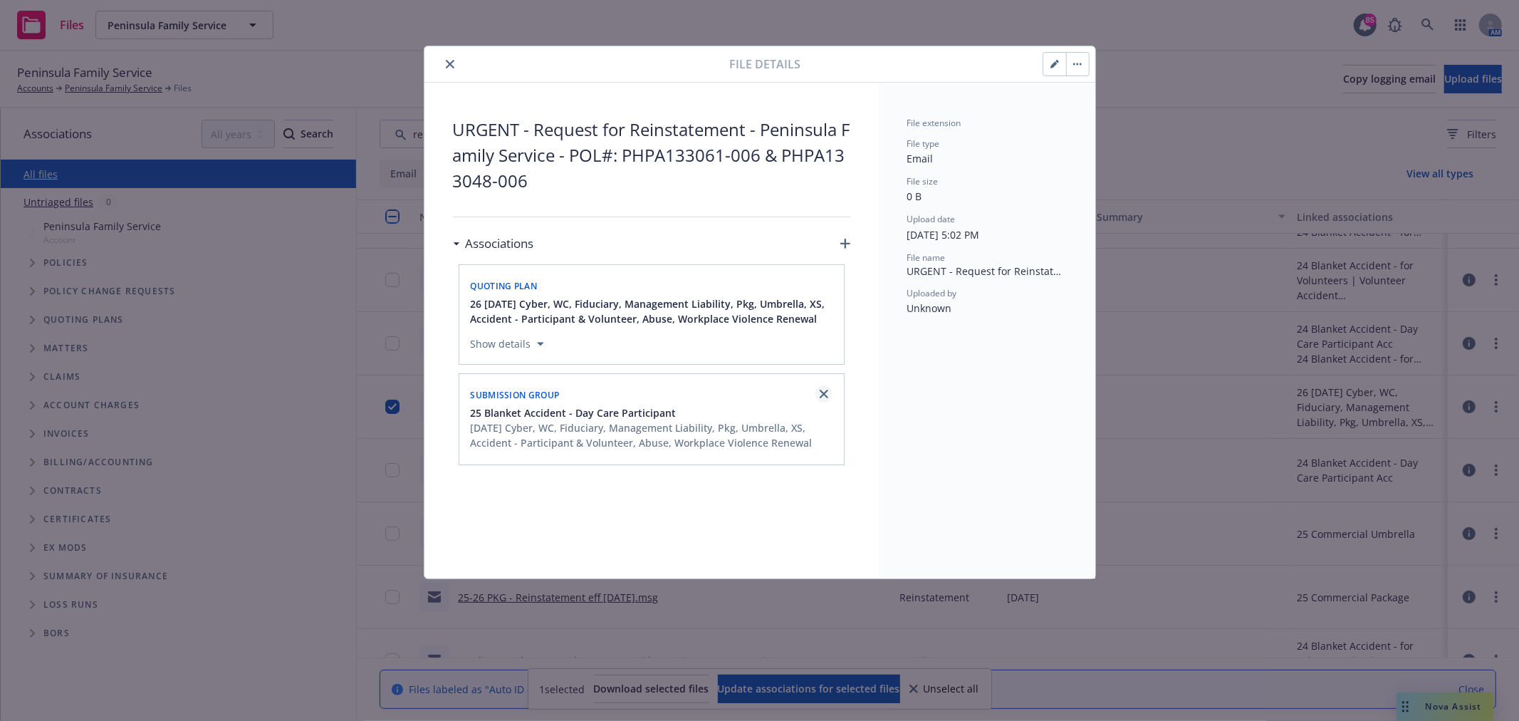
click at [821, 387] on link "close" at bounding box center [824, 393] width 17 height 17
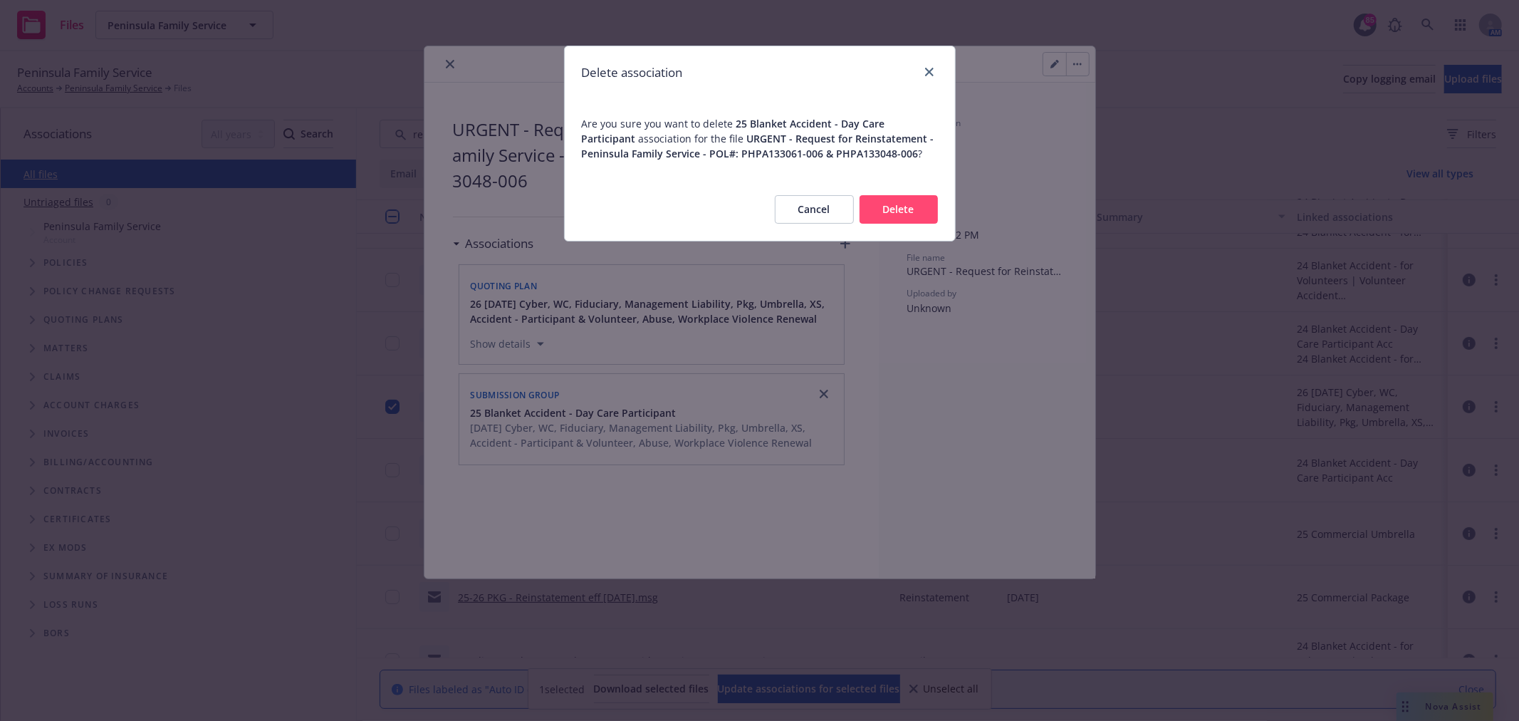
click at [888, 218] on button "Delete" at bounding box center [899, 209] width 78 height 28
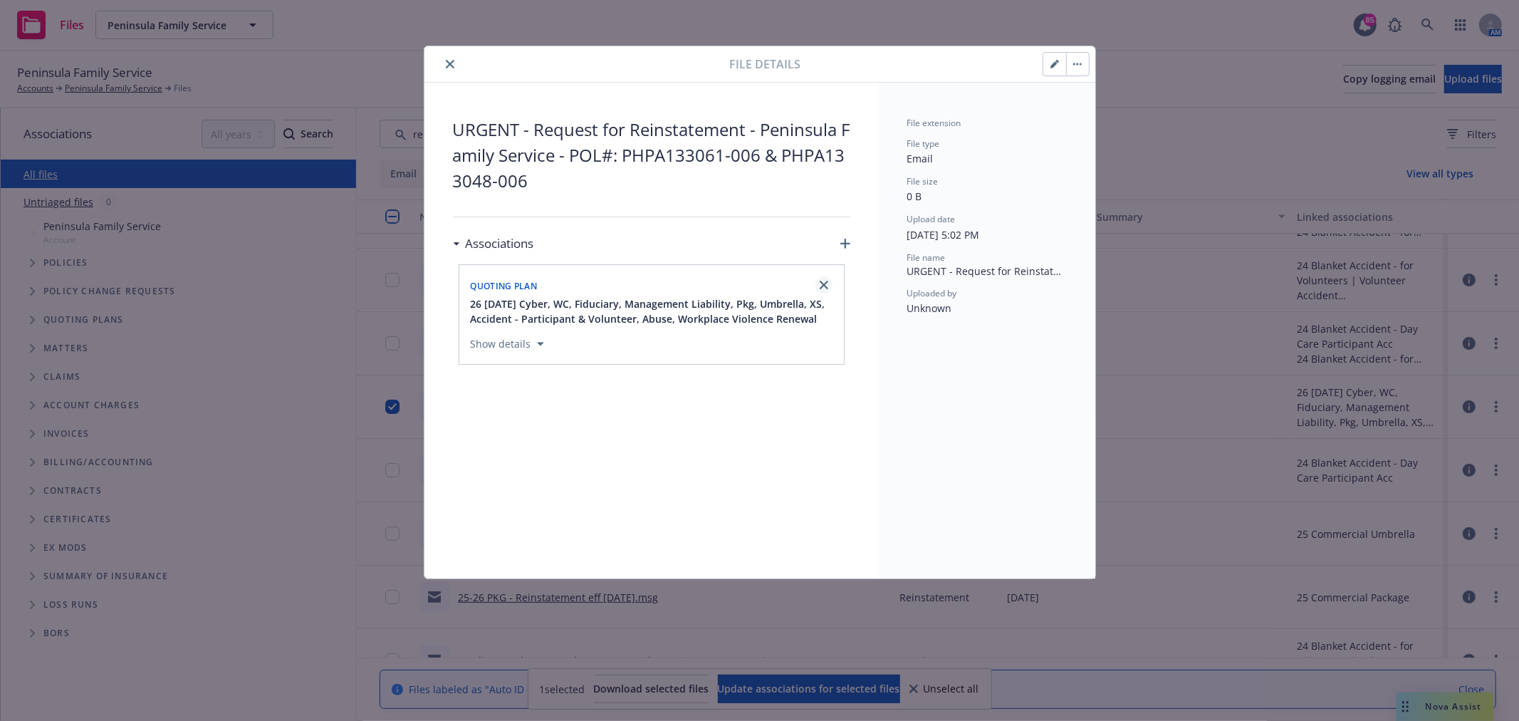
click at [829, 283] on link "close" at bounding box center [824, 284] width 17 height 17
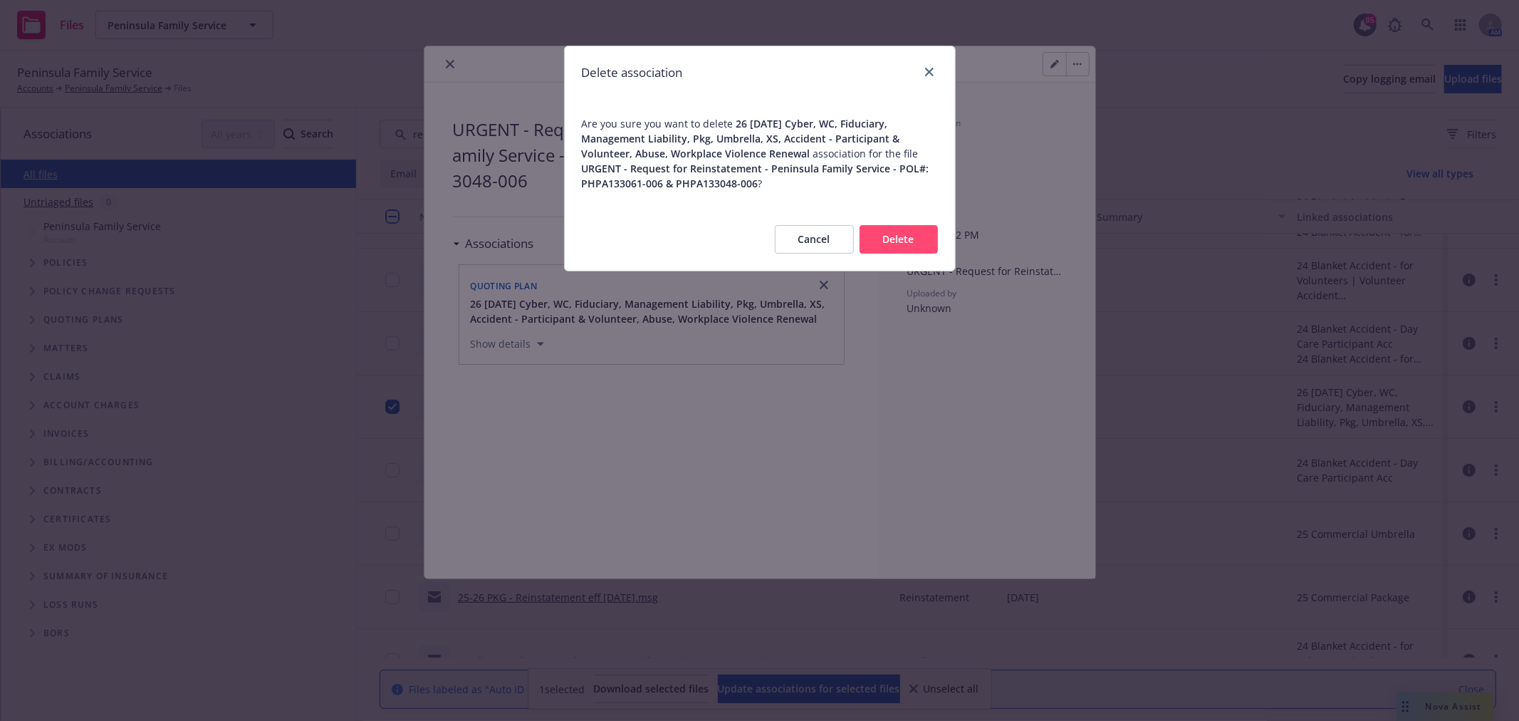
click at [888, 231] on button "Delete" at bounding box center [899, 239] width 78 height 28
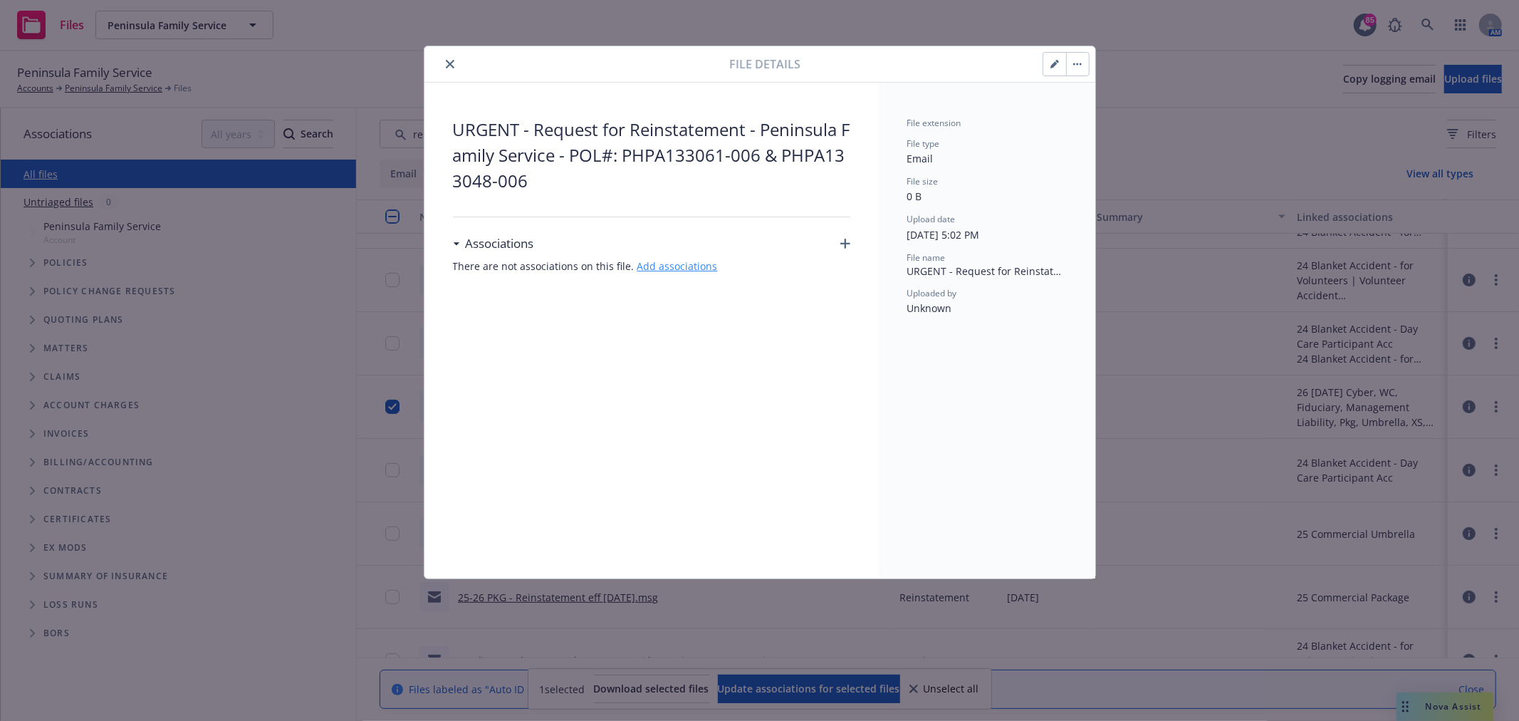
click at [689, 268] on link "Add associations" at bounding box center [677, 266] width 80 height 14
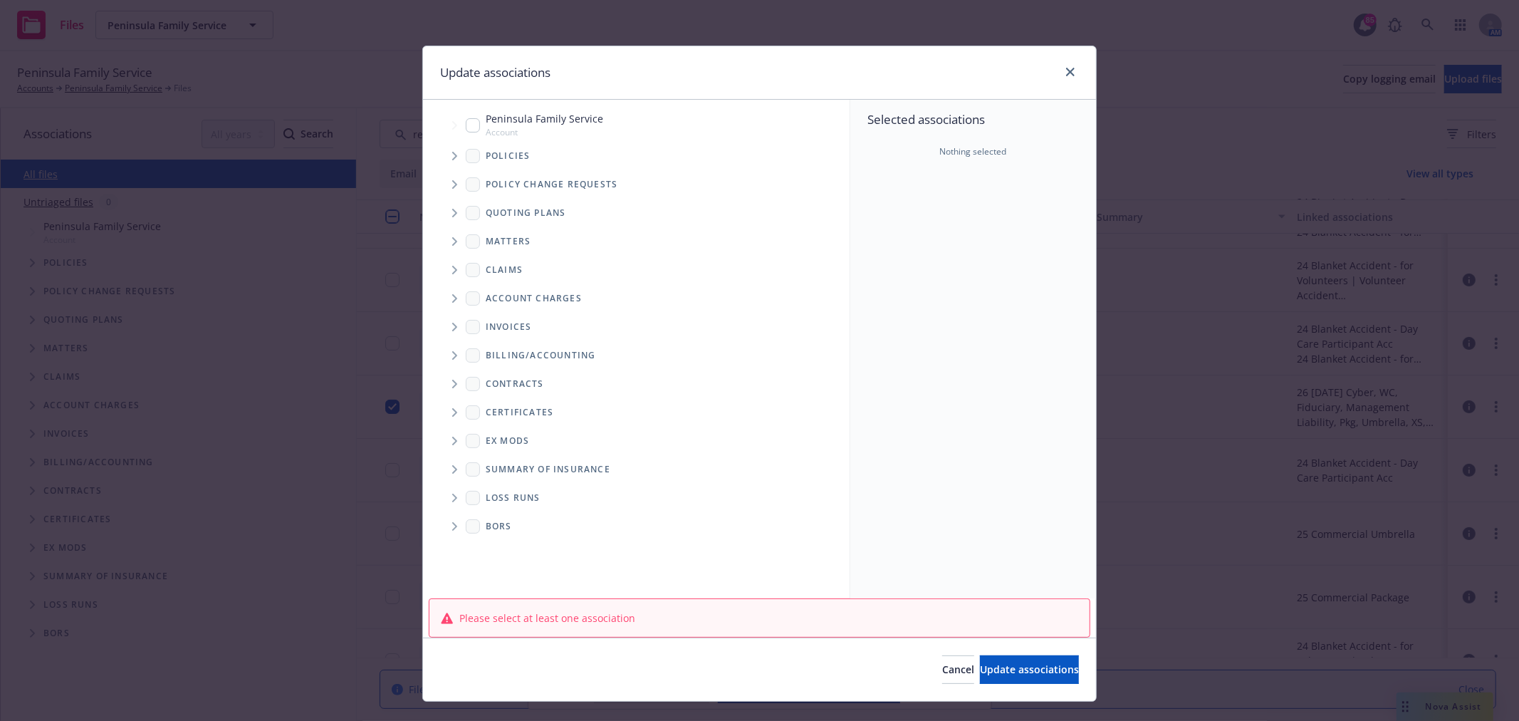
click at [449, 160] on span "Tree Example" at bounding box center [454, 156] width 23 height 23
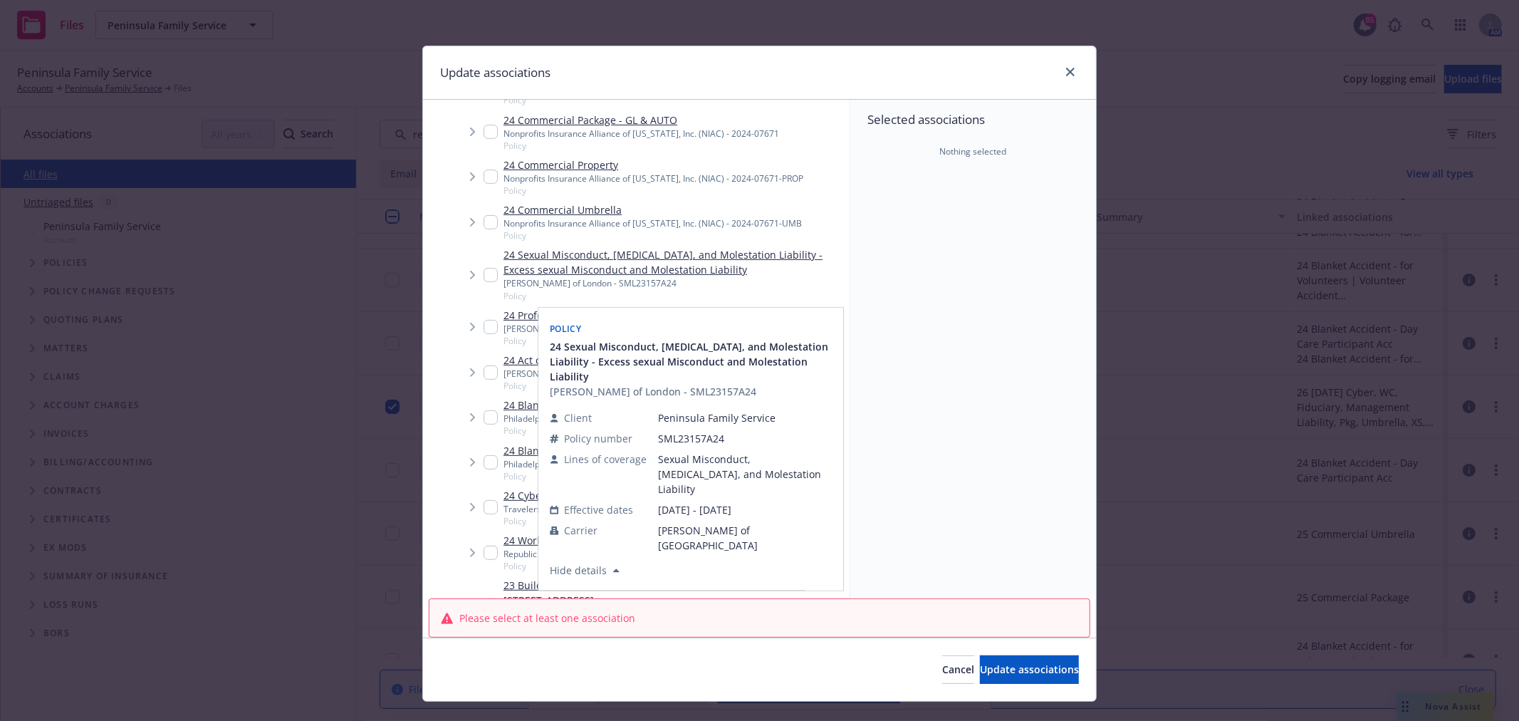
scroll to position [395, 0]
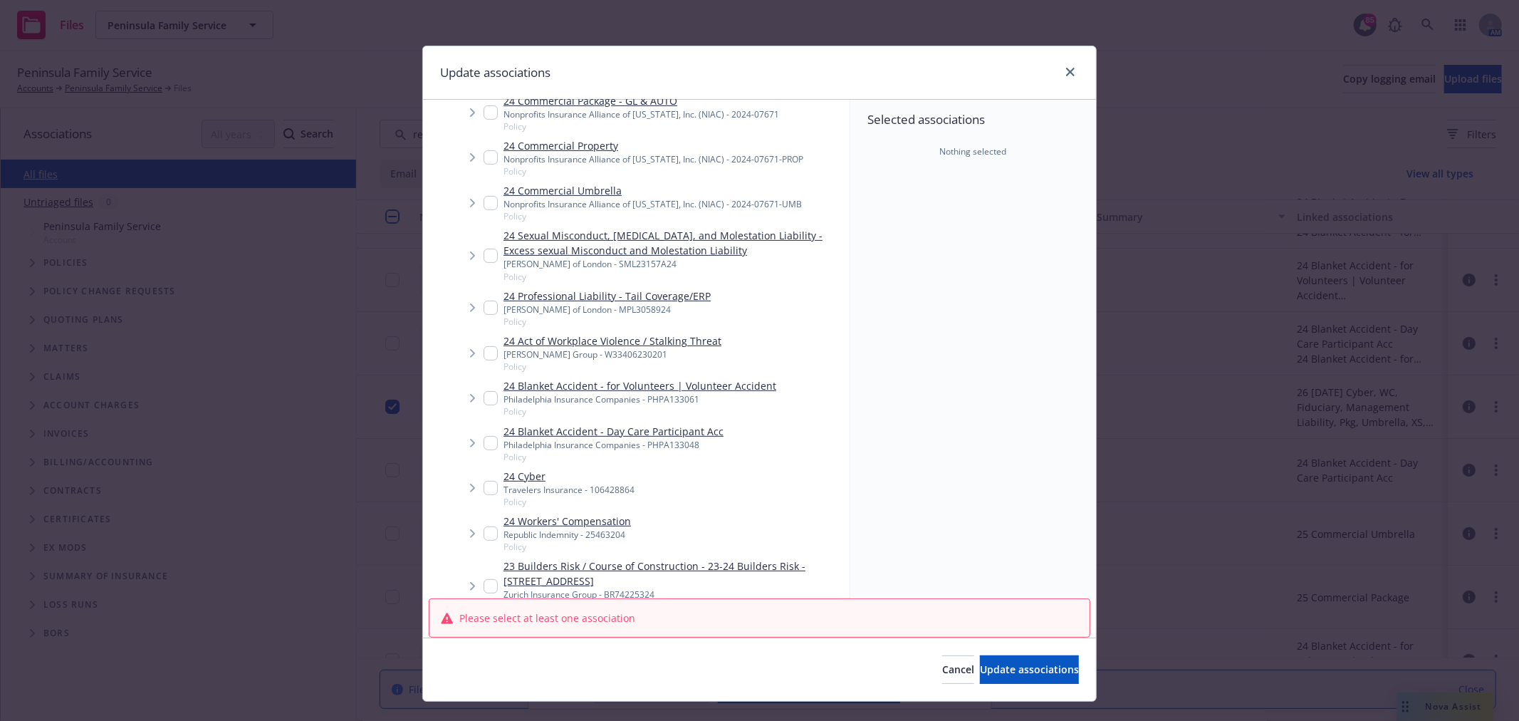
click at [484, 395] on input "Tree Example" at bounding box center [491, 398] width 14 height 14
checkbox input "true"
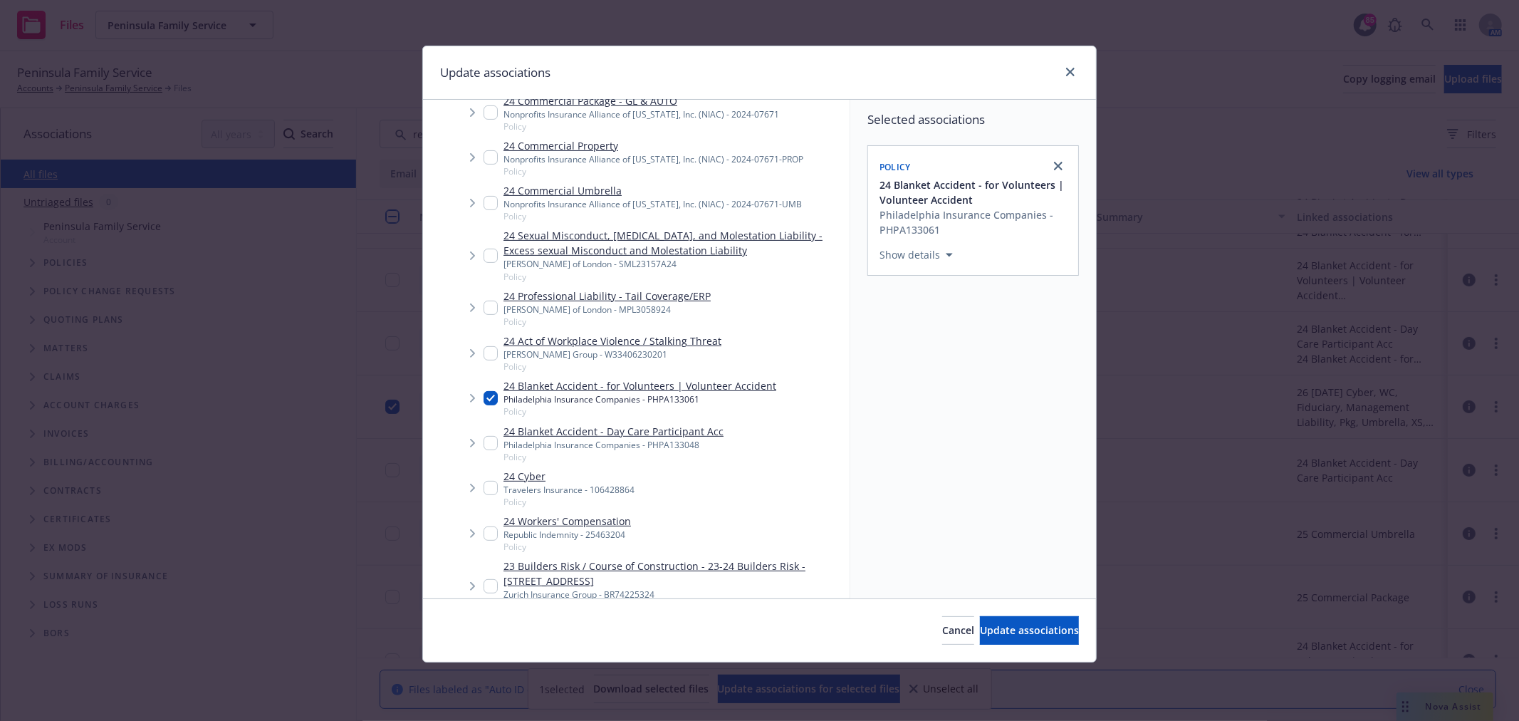
click at [484, 446] on input "Tree Example" at bounding box center [491, 443] width 14 height 14
checkbox input "true"
click at [1036, 630] on span "Update associations" at bounding box center [1029, 630] width 99 height 14
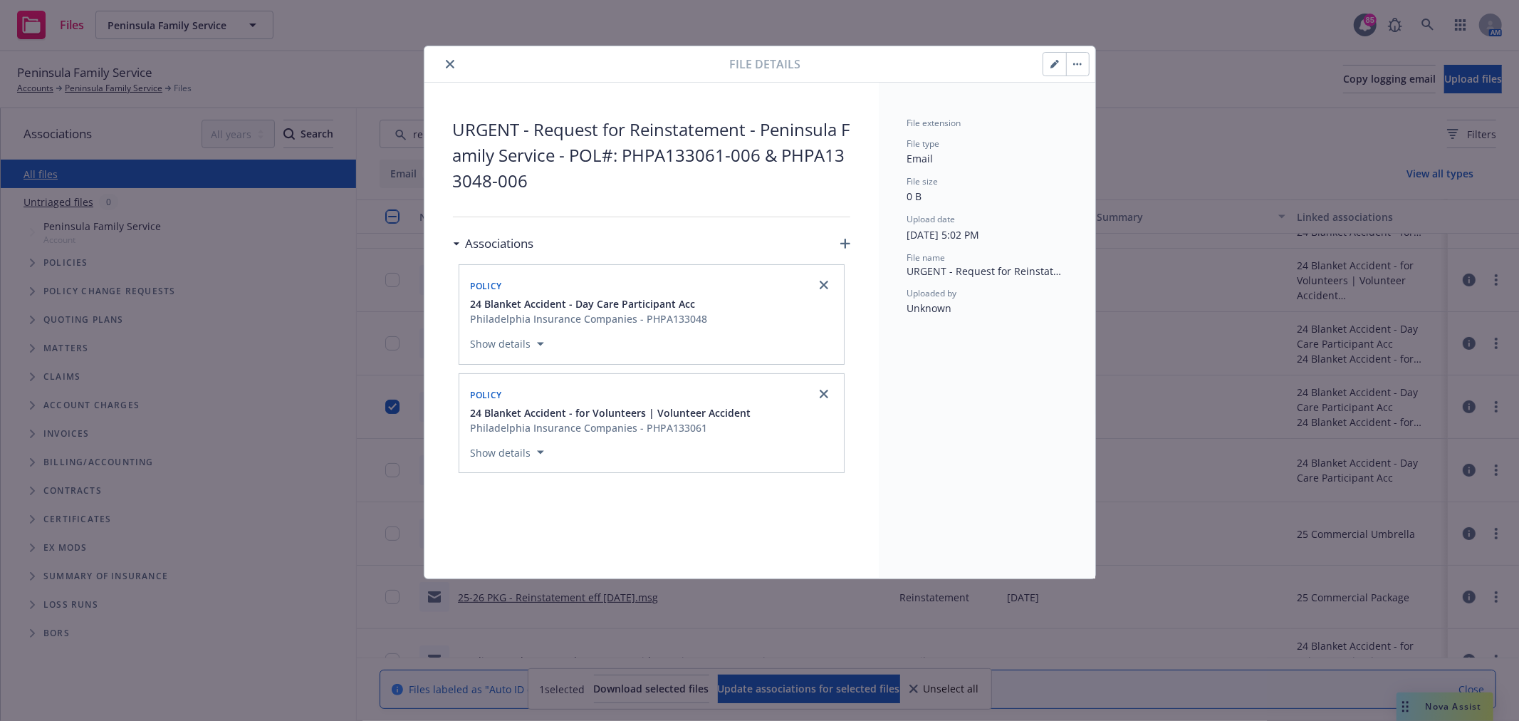
click at [444, 66] on button "close" at bounding box center [450, 64] width 17 height 17
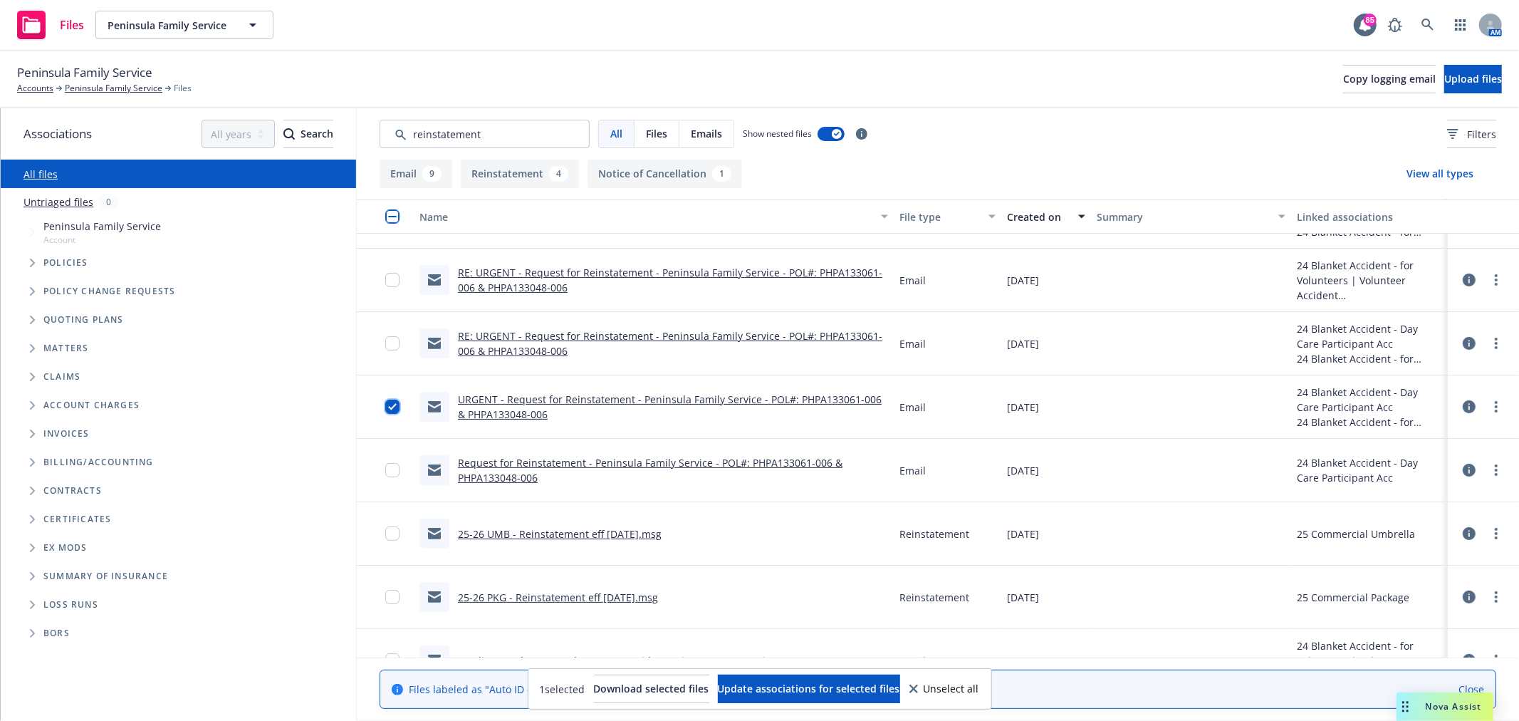
click at [390, 403] on input "checkbox" at bounding box center [392, 407] width 14 height 14
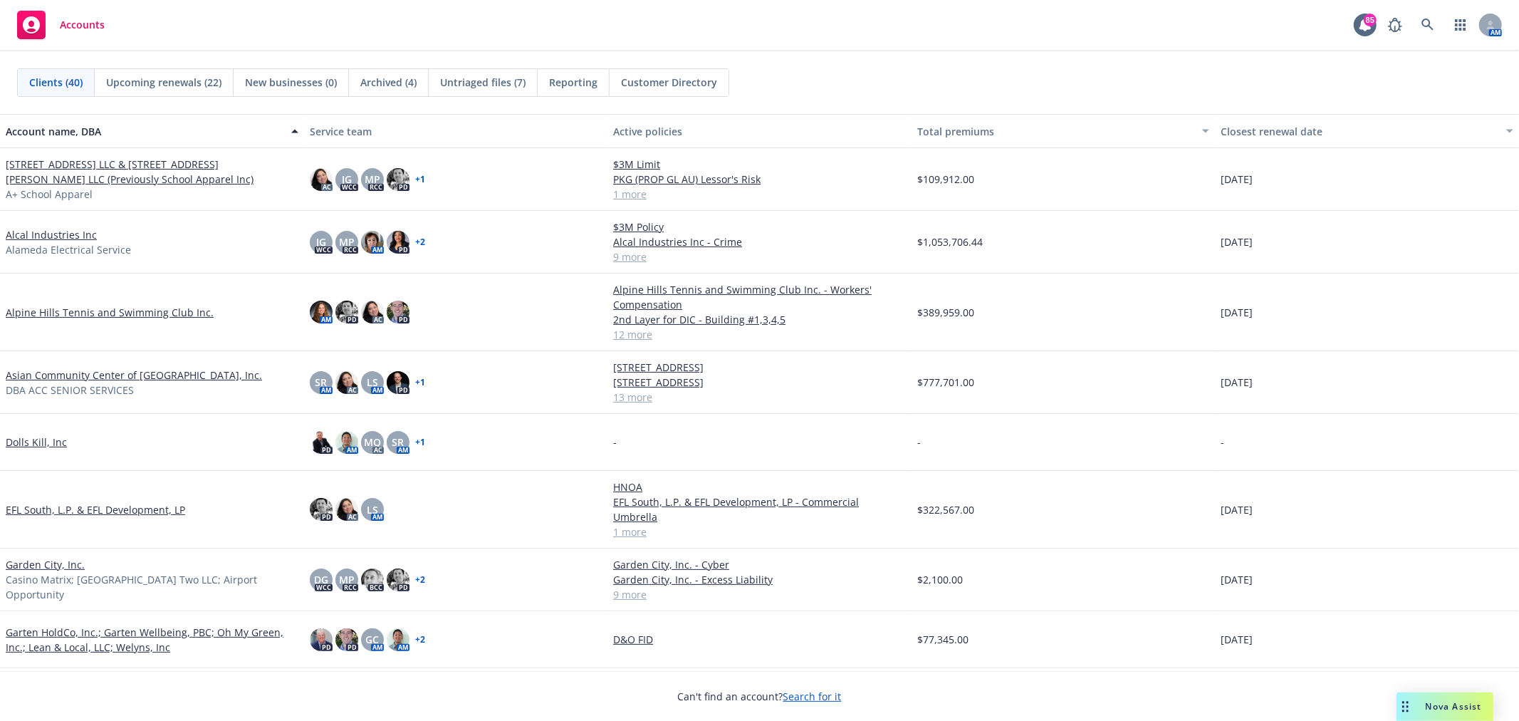
click at [294, 33] on div "Accounts 85 AM" at bounding box center [759, 25] width 1519 height 51
